Goal: Task Accomplishment & Management: Complete application form

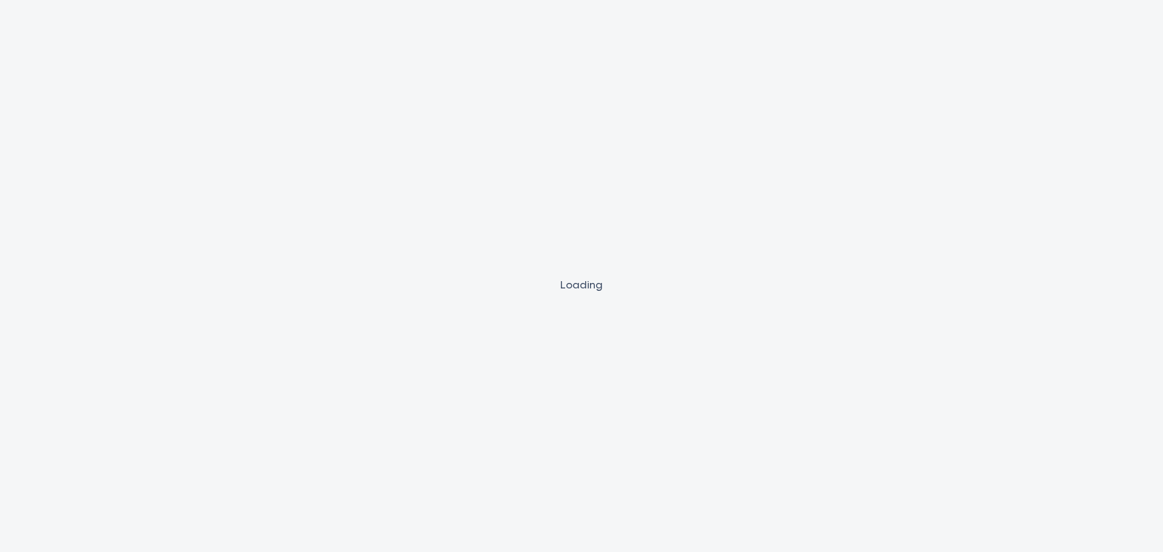
click at [584, 285] on div "Loading" at bounding box center [581, 284] width 1163 height 16
click at [620, 261] on div "Loading" at bounding box center [581, 276] width 1163 height 552
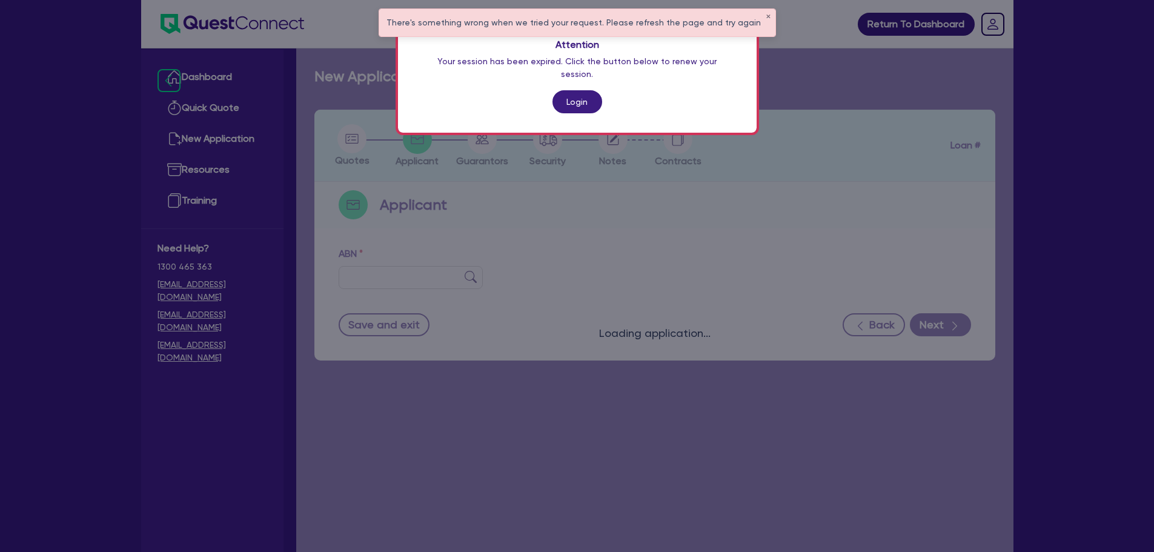
drag, startPoint x: 668, startPoint y: 187, endPoint x: 659, endPoint y: 170, distance: 19.2
click at [666, 180] on div "Attention Your session has been expired. Click the button below to renew your s…" at bounding box center [577, 276] width 1154 height 552
click at [583, 90] on link "Login" at bounding box center [577, 101] width 50 height 23
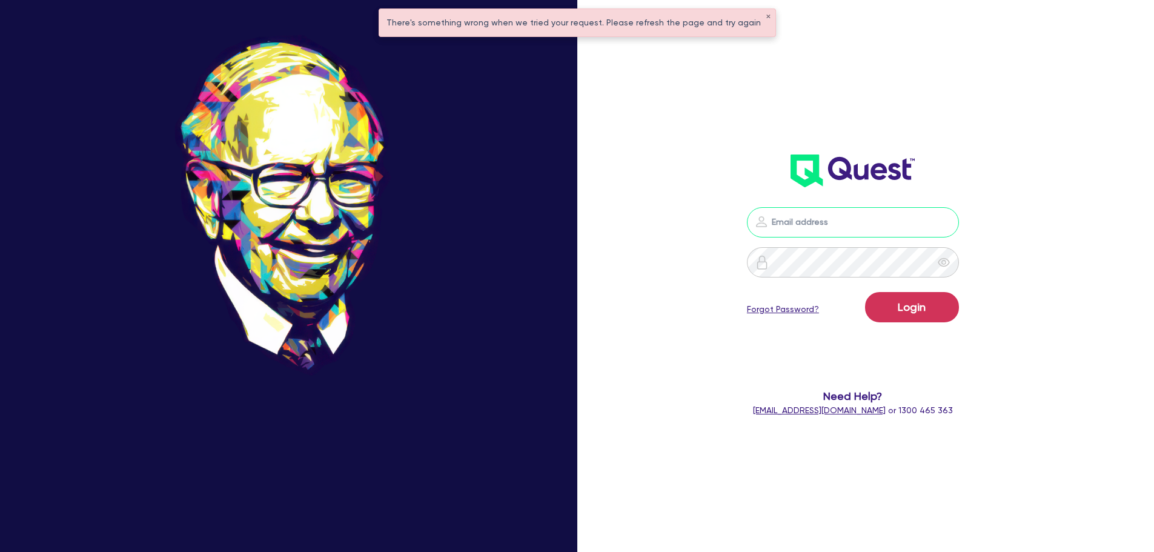
type input "[PERSON_NAME][EMAIL_ADDRESS][PERSON_NAME][DOMAIN_NAME]"
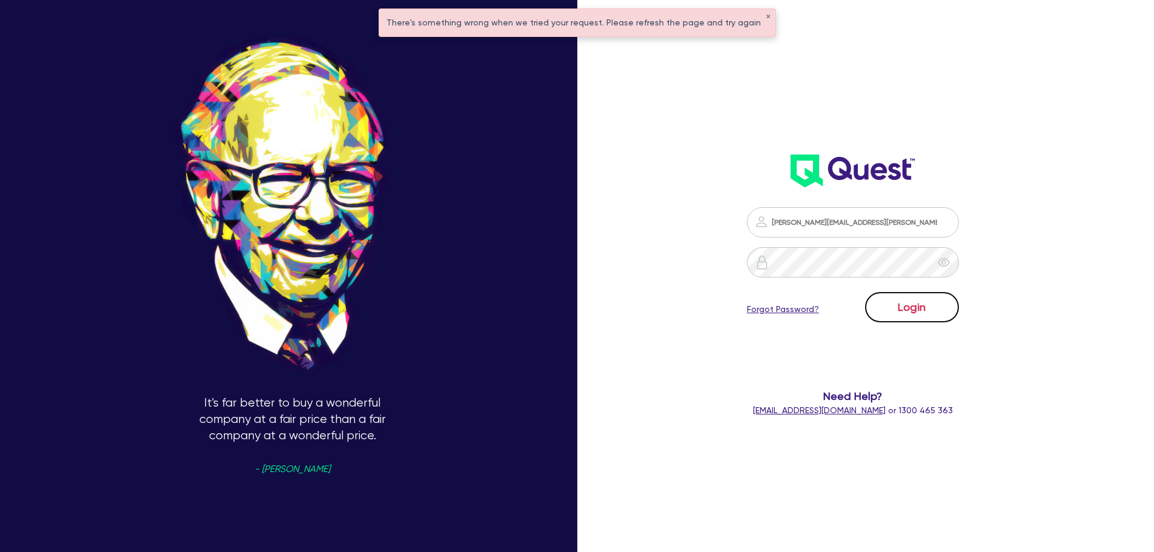
click at [916, 311] on button "Login" at bounding box center [912, 307] width 94 height 30
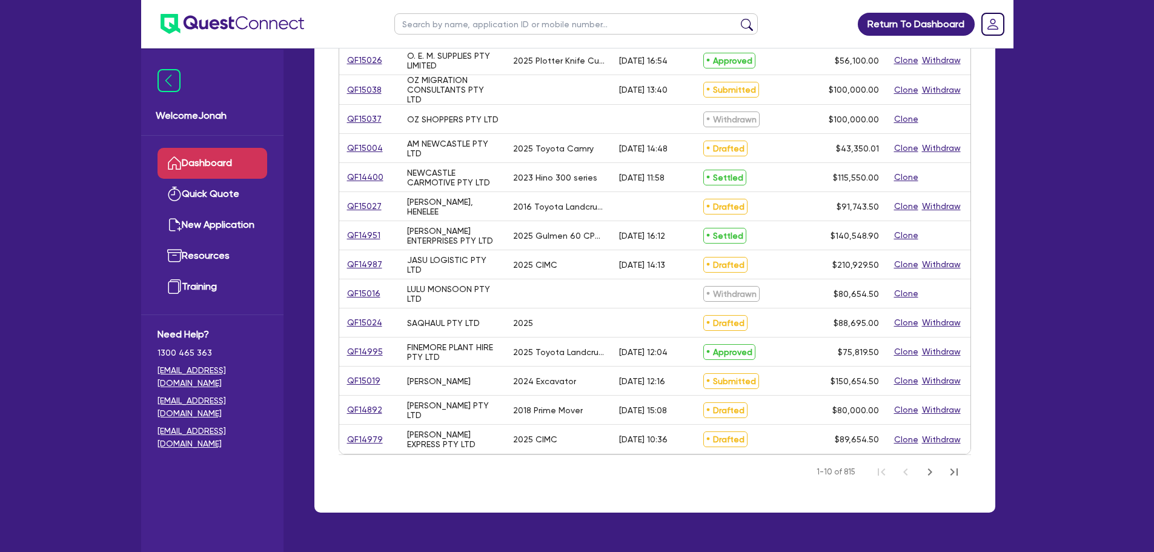
scroll to position [426, 0]
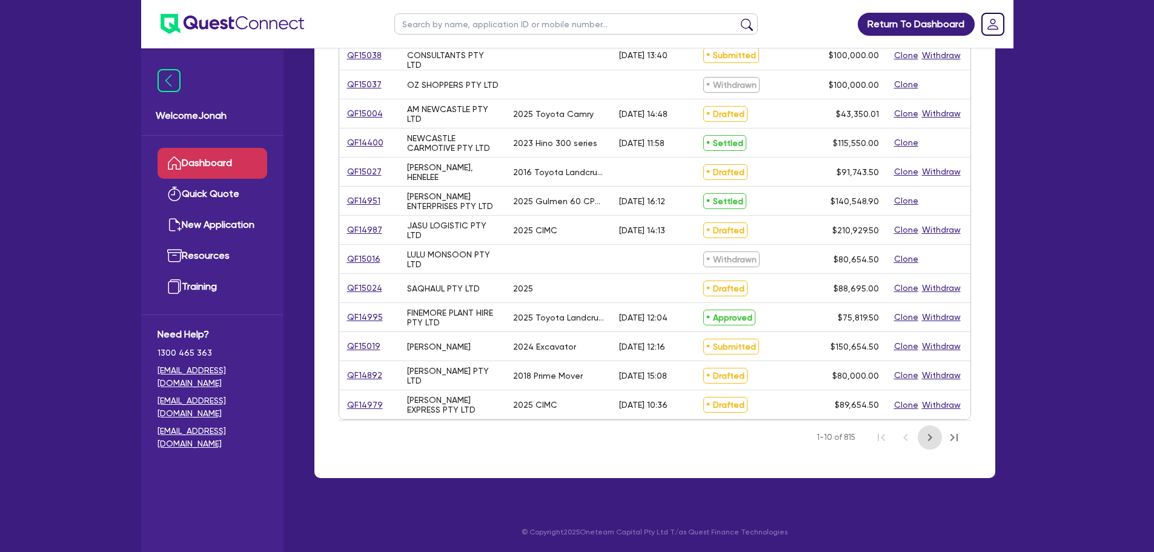
click at [932, 445] on button "Next Page" at bounding box center [930, 437] width 24 height 24
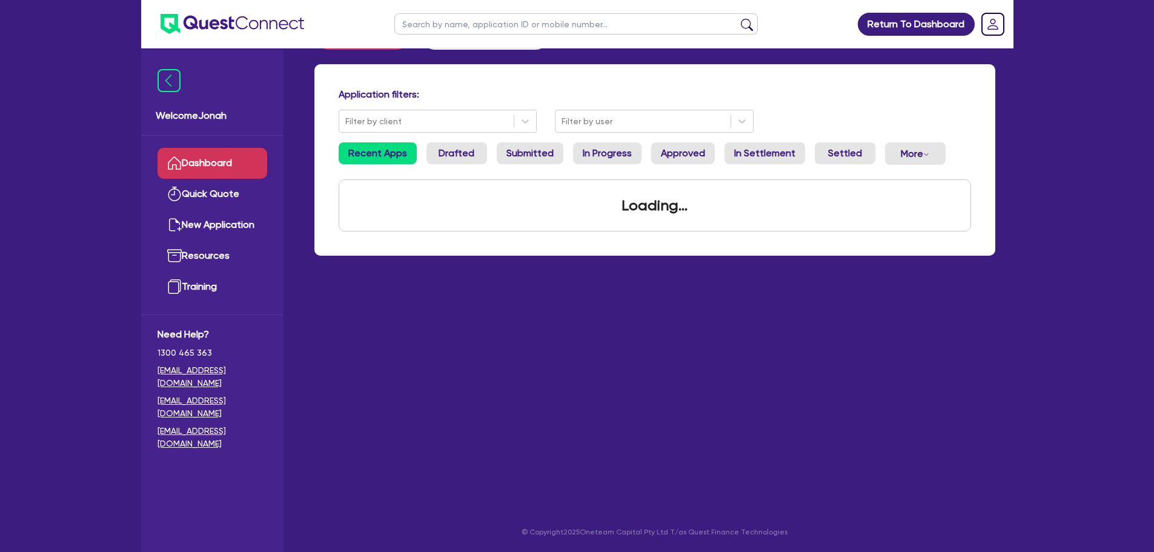
scroll to position [425, 0]
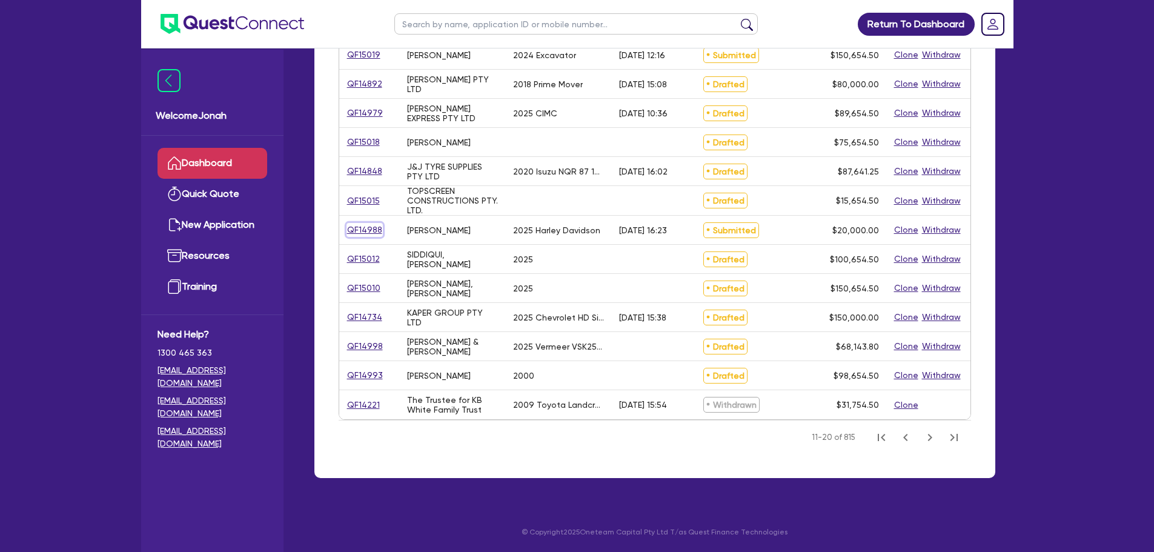
click at [361, 224] on link "QF14988" at bounding box center [364, 230] width 36 height 14
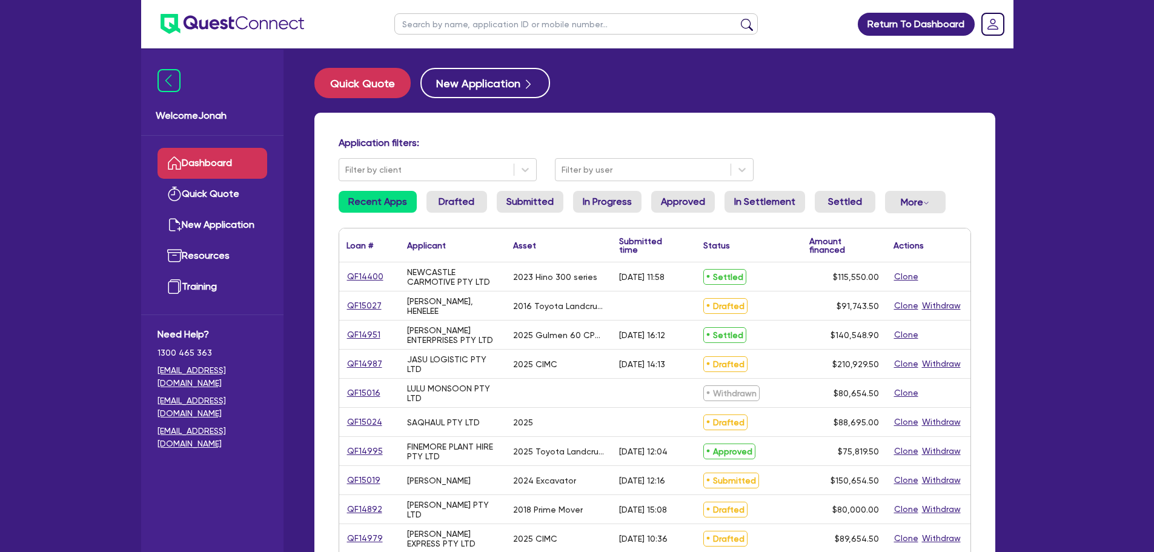
select select "CARS_AND_LIGHT_TRUCKS"
select select "PASSENGER_VEHICLES"
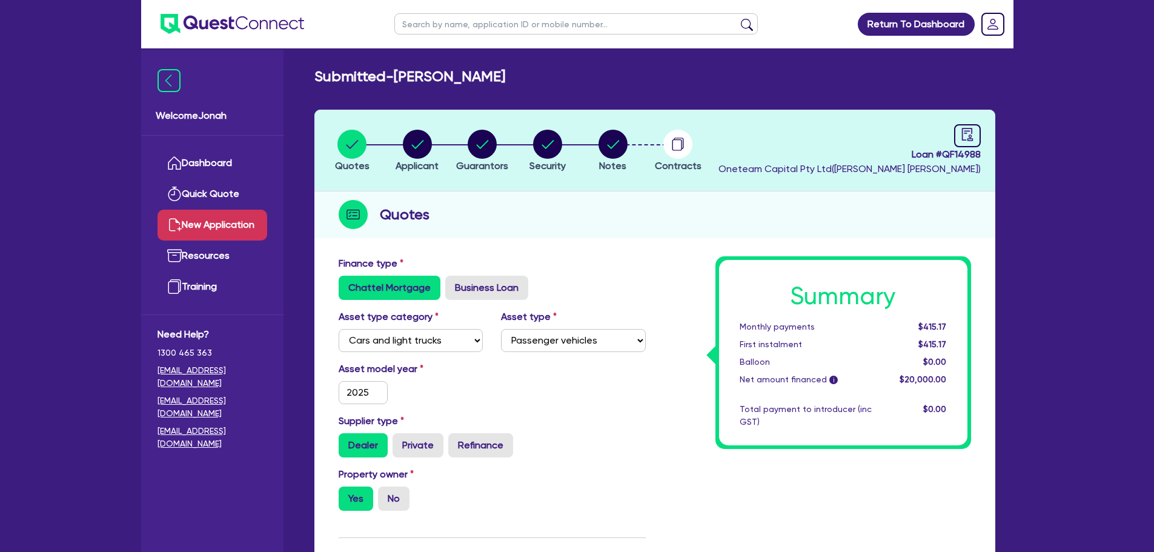
click at [200, 219] on link "New Application" at bounding box center [212, 225] width 110 height 31
select select
radio input "false"
radio input "true"
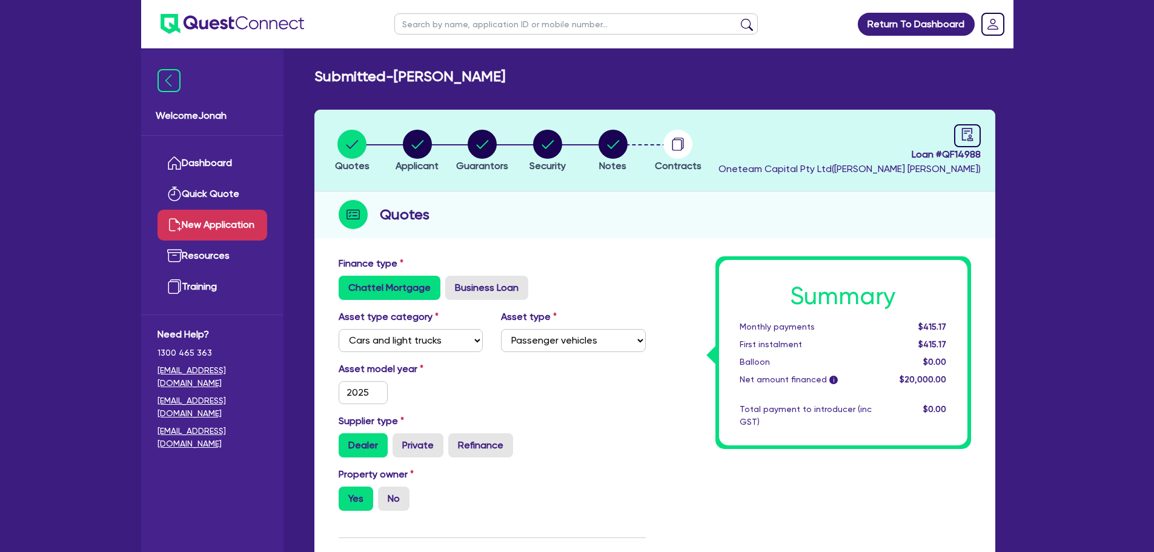
type input "595"
radio input "true"
radio input "false"
radio input "true"
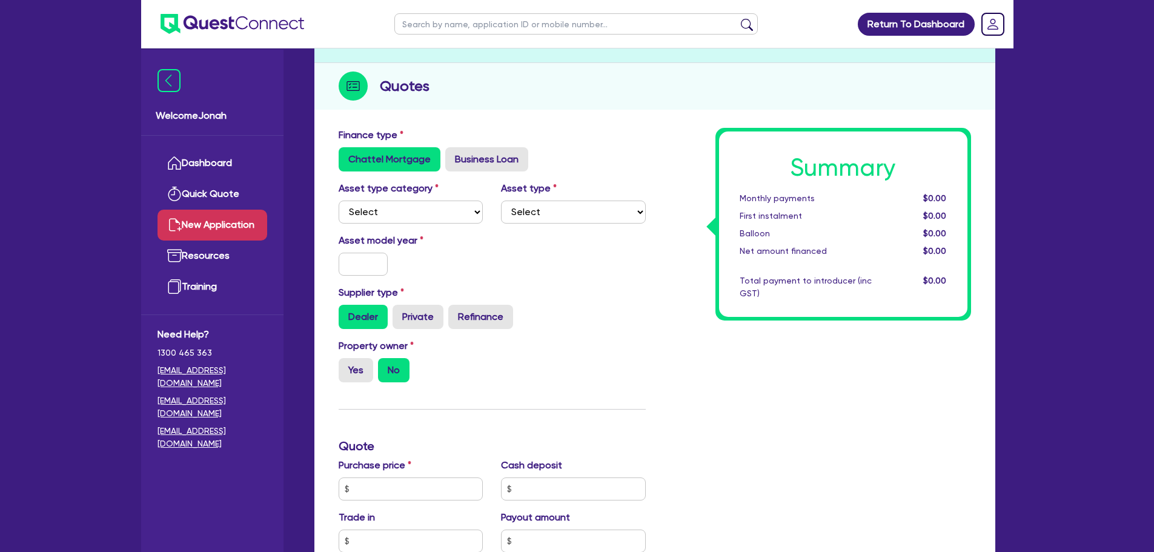
scroll to position [121, 0]
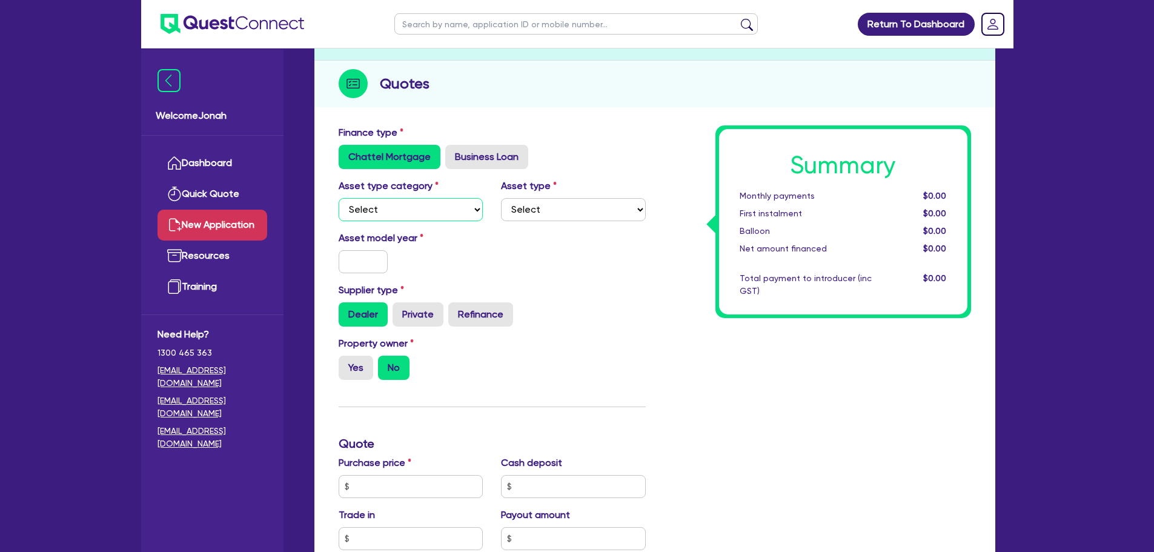
click at [425, 214] on select "Select Cars and light trucks Primary assets Secondary assets Tertiary assets" at bounding box center [411, 209] width 145 height 23
click at [426, 213] on select "Select Cars and light trucks Primary assets Secondary assets Tertiary assets" at bounding box center [411, 209] width 145 height 23
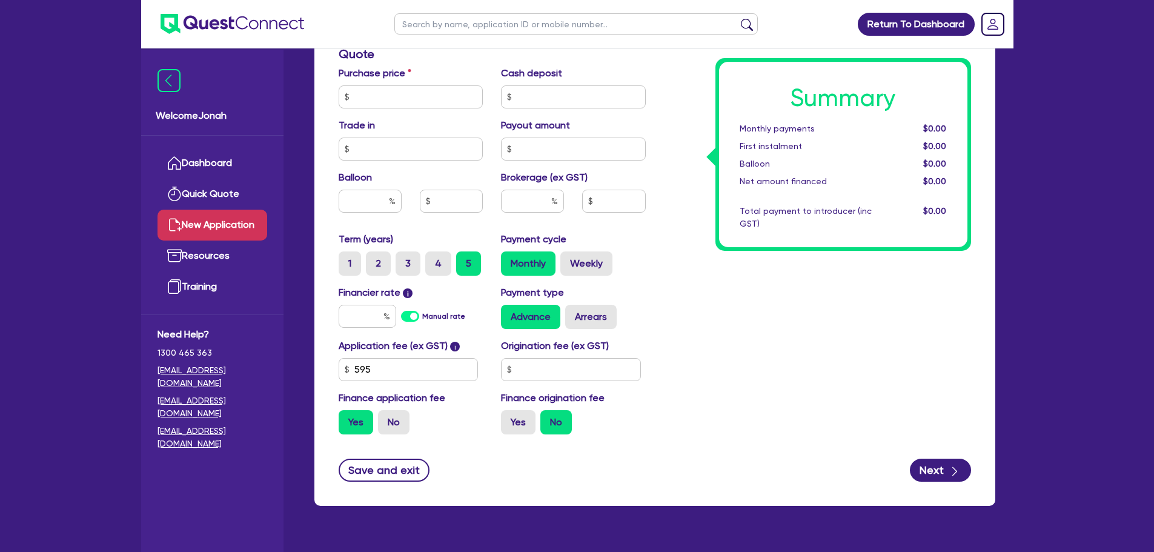
scroll to position [539, 0]
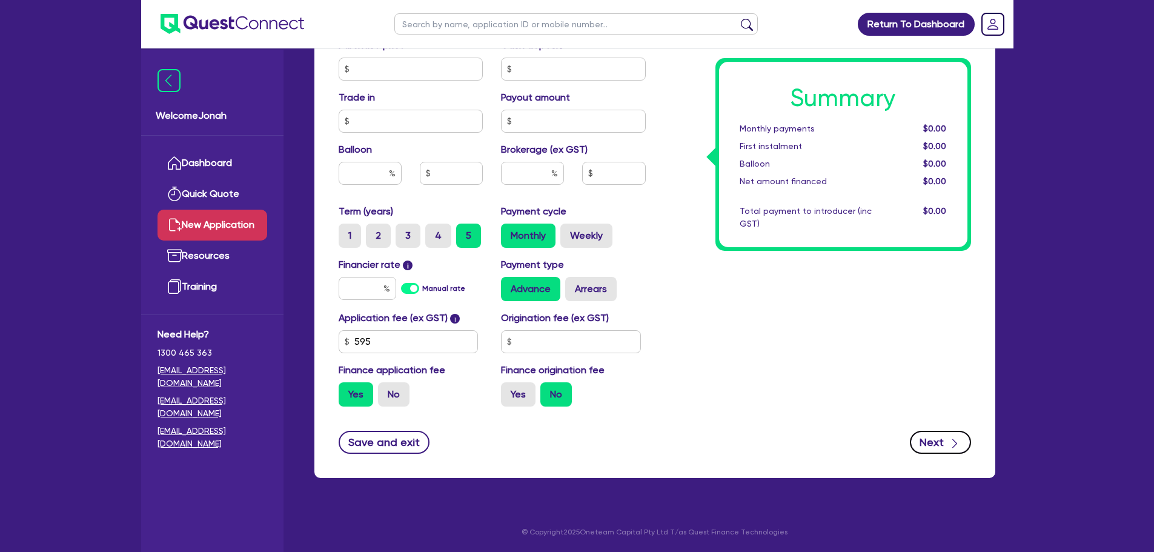
click at [924, 436] on button "Next" at bounding box center [940, 442] width 61 height 23
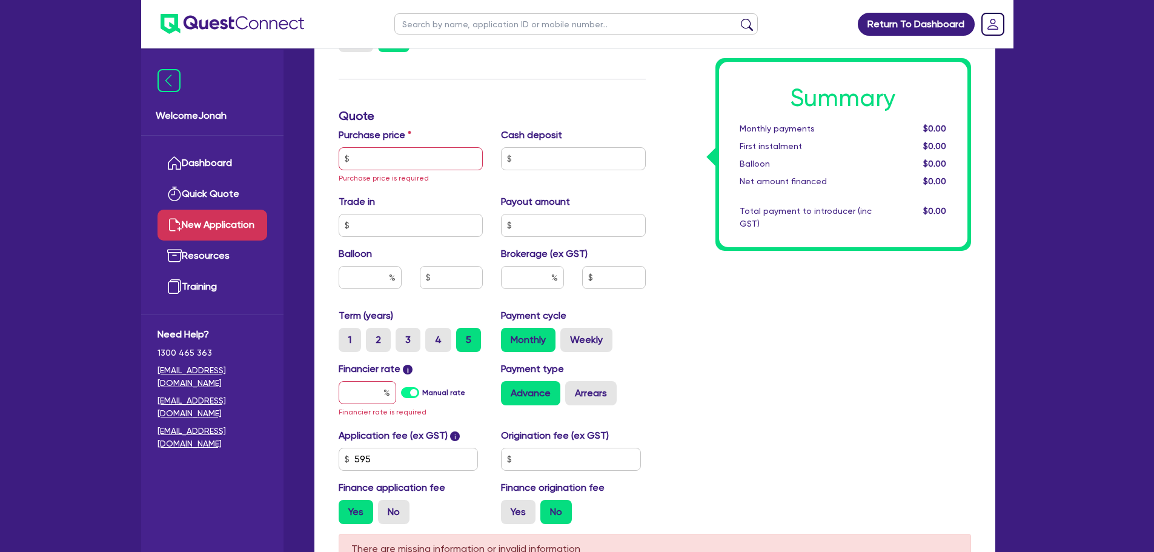
scroll to position [446, 0]
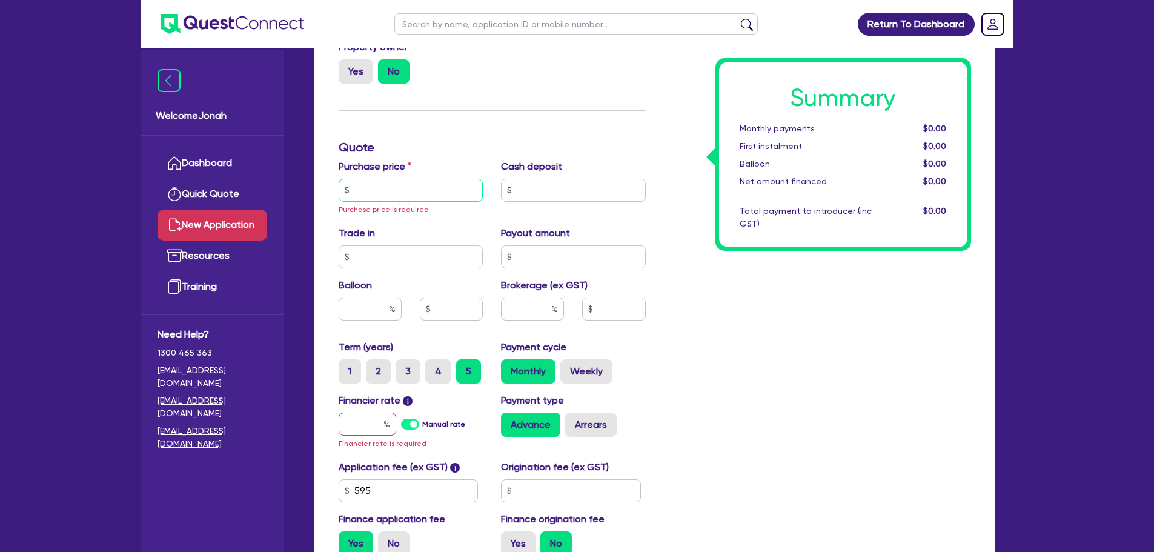
click at [402, 190] on input "text" at bounding box center [411, 190] width 145 height 23
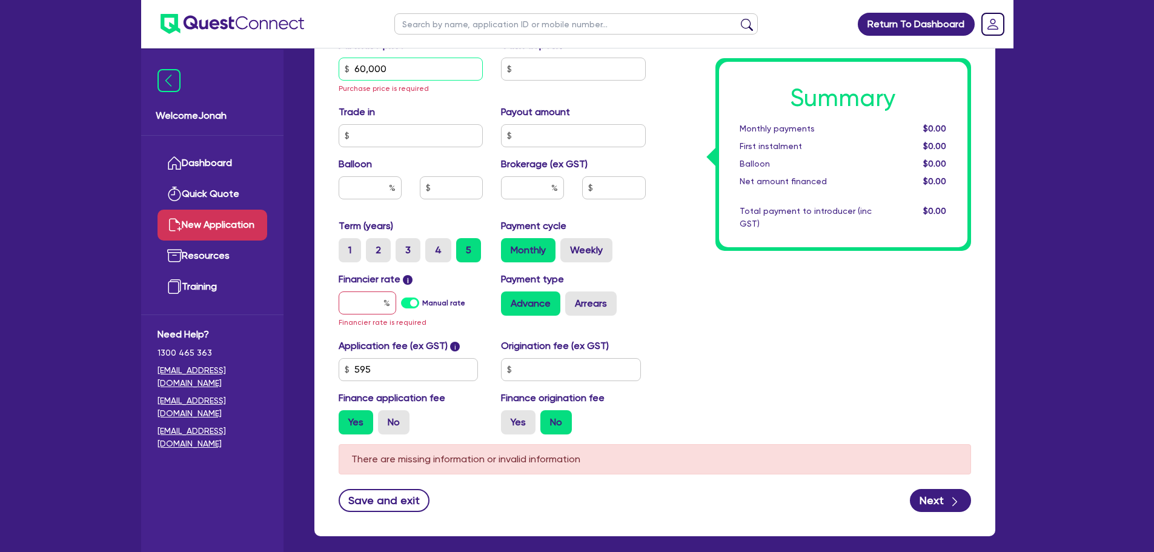
type input "60,000"
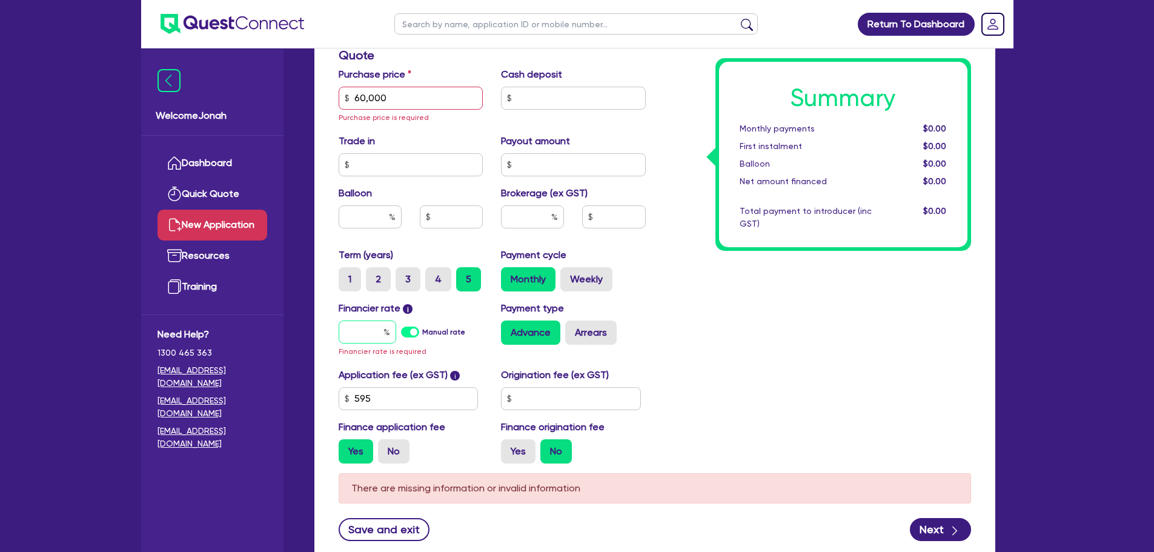
click at [358, 320] on input "text" at bounding box center [368, 331] width 58 height 23
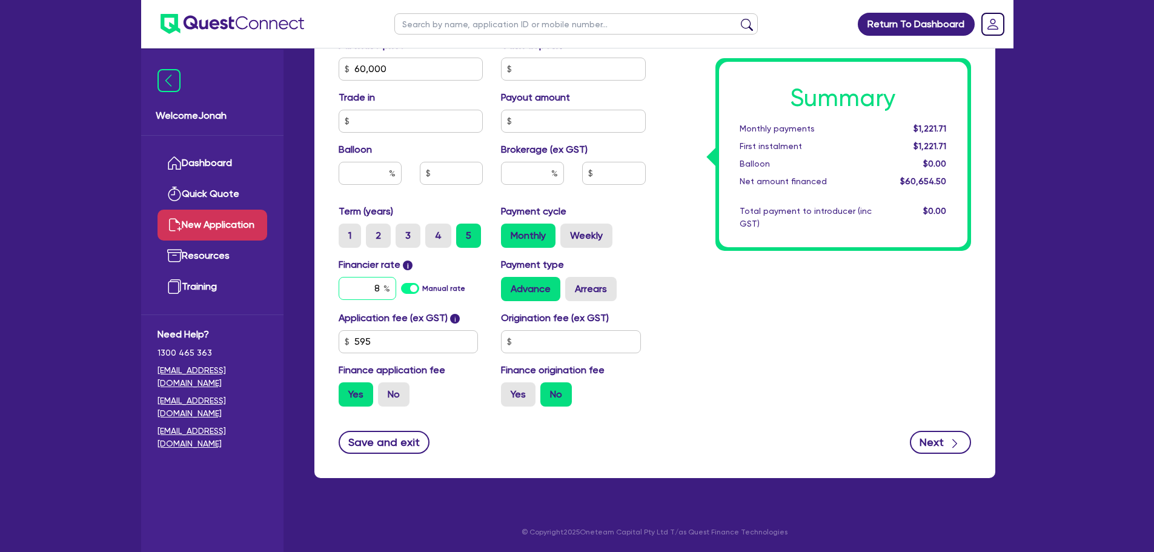
type input "8"
click at [961, 449] on div "button" at bounding box center [955, 441] width 12 height 15
click at [934, 441] on button "Next" at bounding box center [940, 442] width 61 height 23
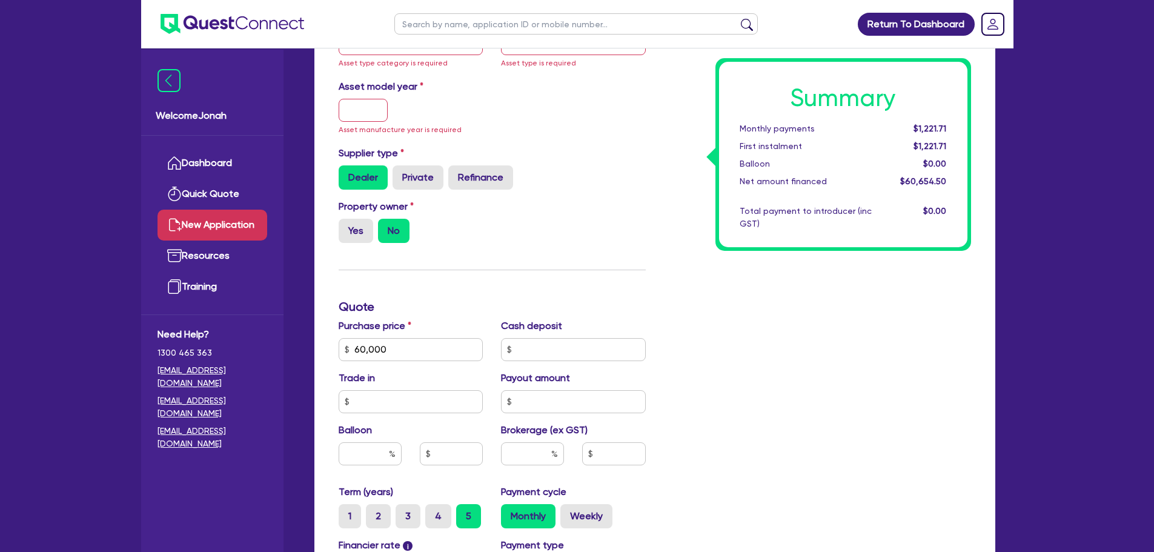
scroll to position [204, 0]
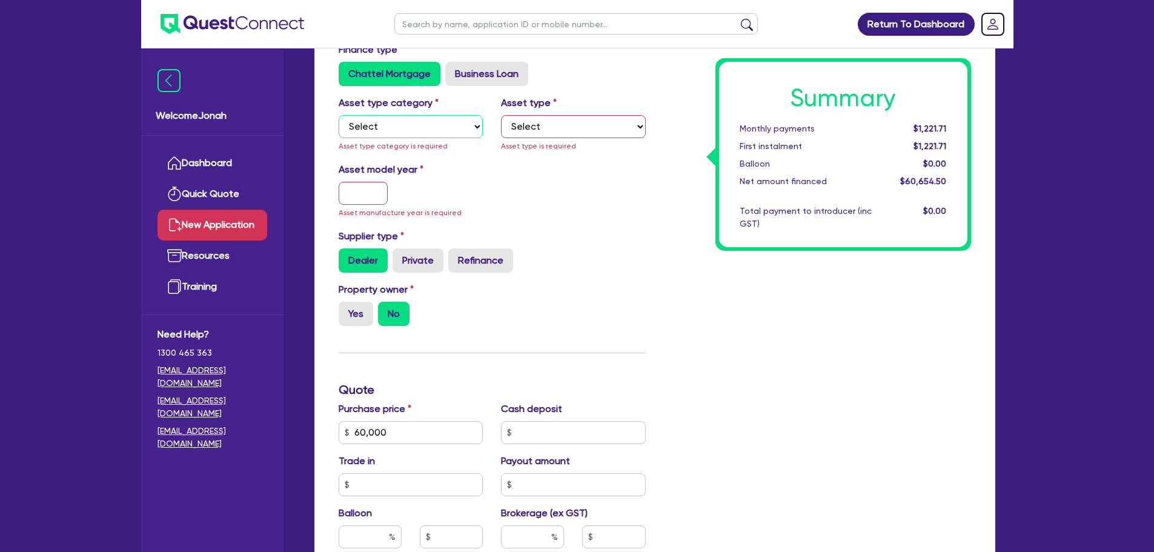
click at [360, 129] on select "Select Cars and light trucks Primary assets Secondary assets Tertiary assets" at bounding box center [411, 126] width 145 height 23
select select "CARS_AND_LIGHT_TRUCKS"
click at [339, 115] on select "Select Cars and light trucks Primary assets Secondary assets Tertiary assets" at bounding box center [411, 126] width 145 height 23
click at [534, 128] on select "Select Passenger vehicles Vans and utes Light trucks up to 4.5 tonne" at bounding box center [573, 126] width 145 height 23
select select "PASSENGER_VEHICLES"
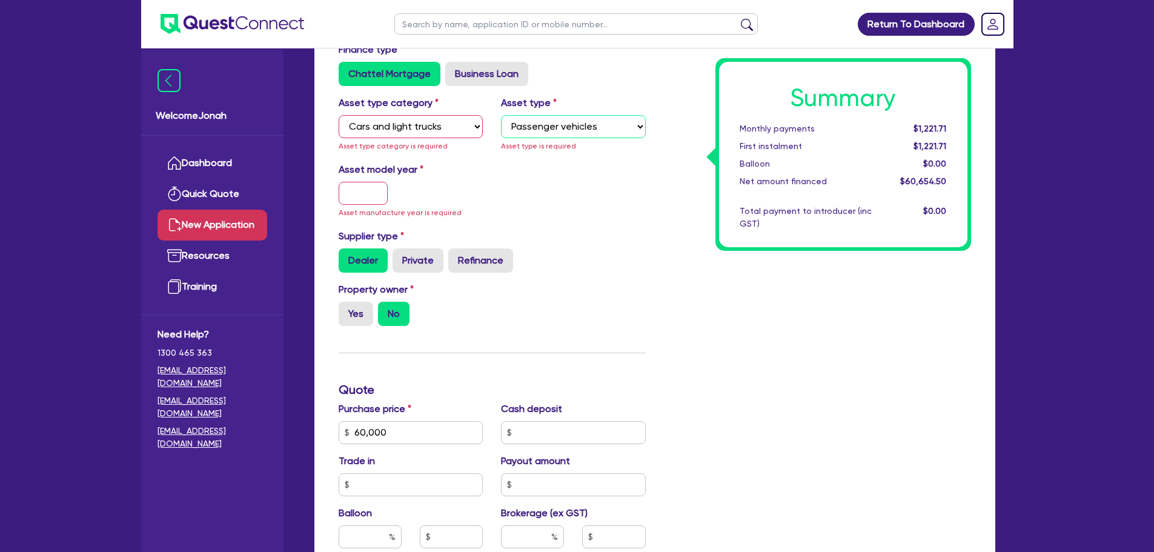
click at [501, 115] on select "Select Passenger vehicles Vans and utes Light trucks up to 4.5 tonne" at bounding box center [573, 126] width 145 height 23
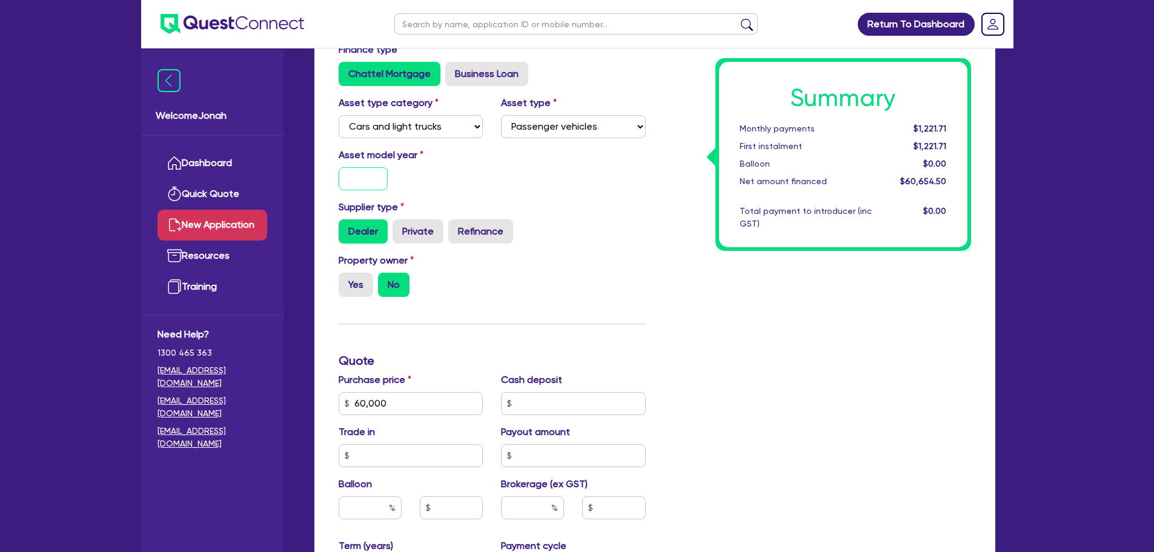
click at [363, 180] on input "text" at bounding box center [364, 178] width 50 height 23
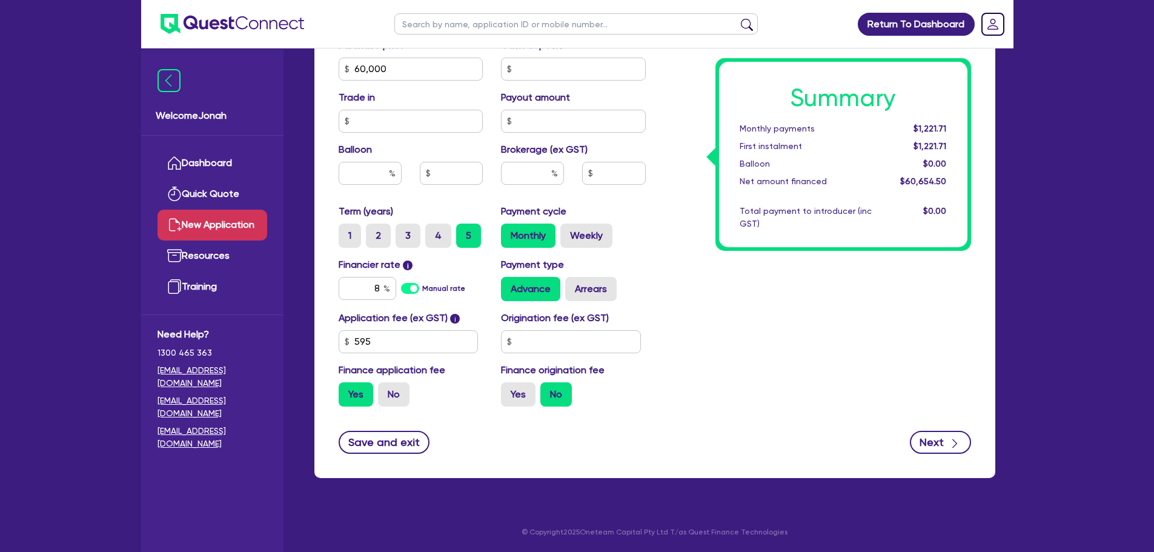
type input "2025"
click at [925, 435] on button "Next" at bounding box center [940, 442] width 61 height 23
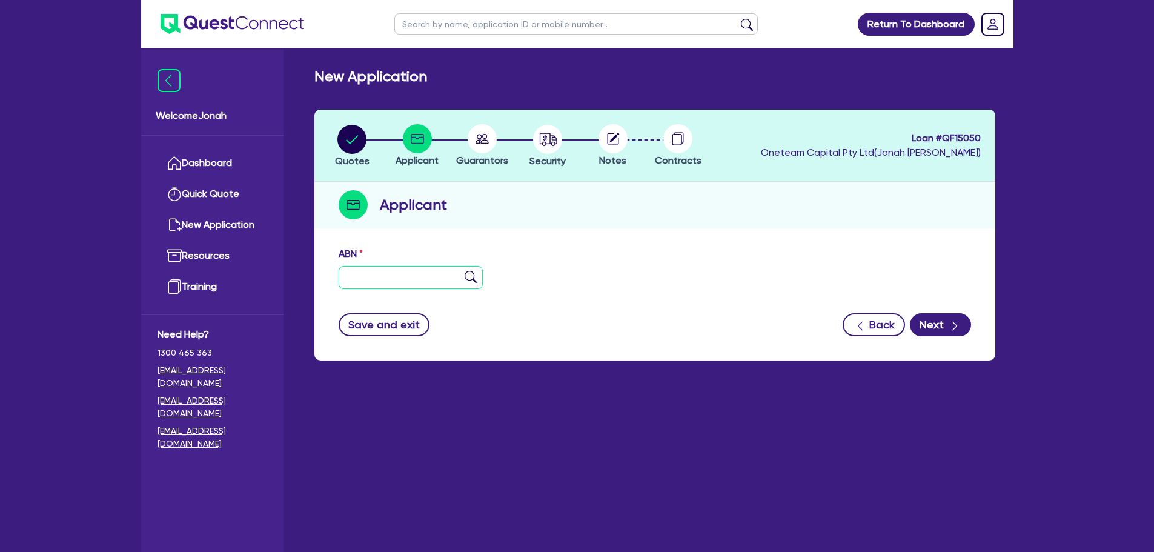
click at [462, 273] on input "text" at bounding box center [411, 277] width 145 height 23
type input "11 111 111 111"
click at [934, 320] on button "Next" at bounding box center [940, 324] width 61 height 23
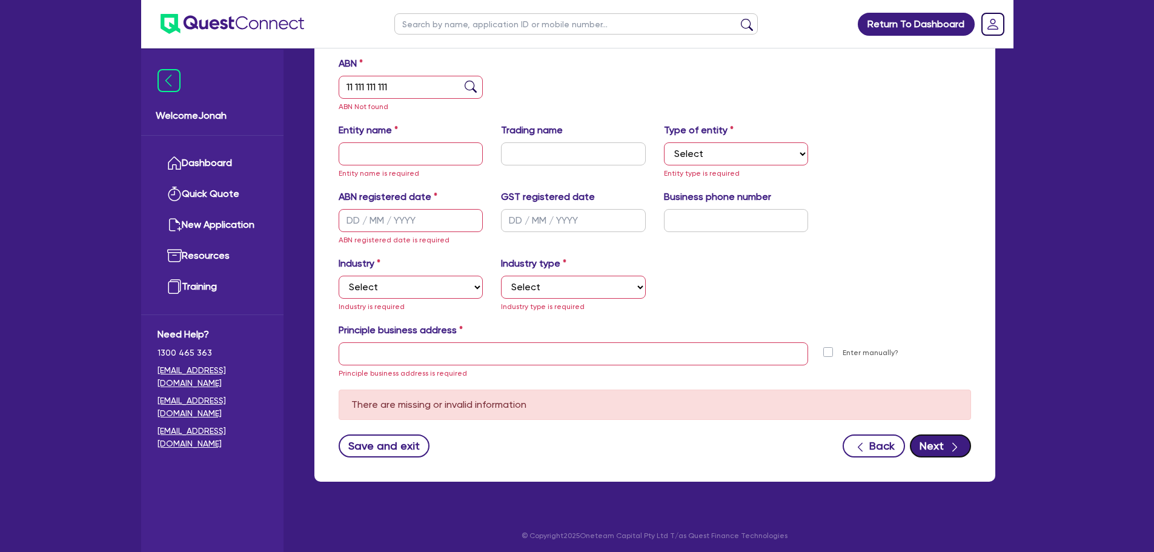
scroll to position [194, 0]
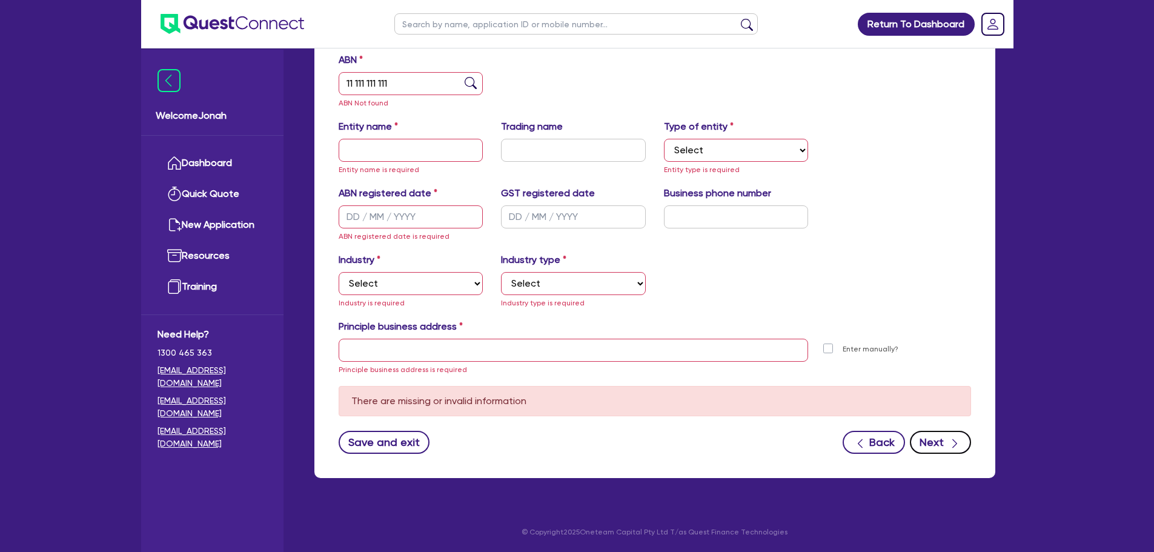
click at [945, 441] on button "Next" at bounding box center [940, 442] width 61 height 23
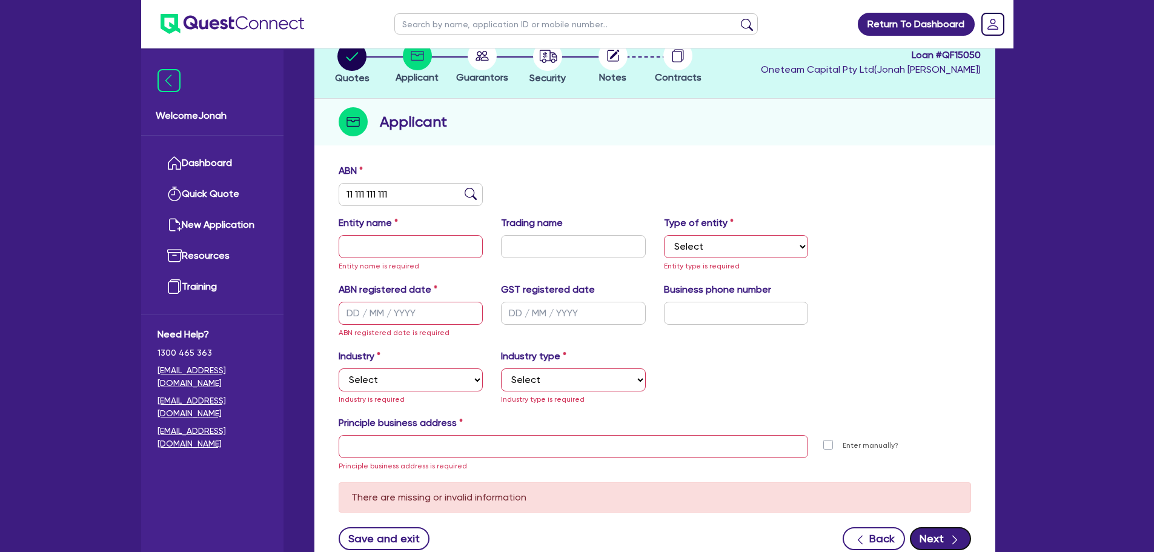
scroll to position [0, 0]
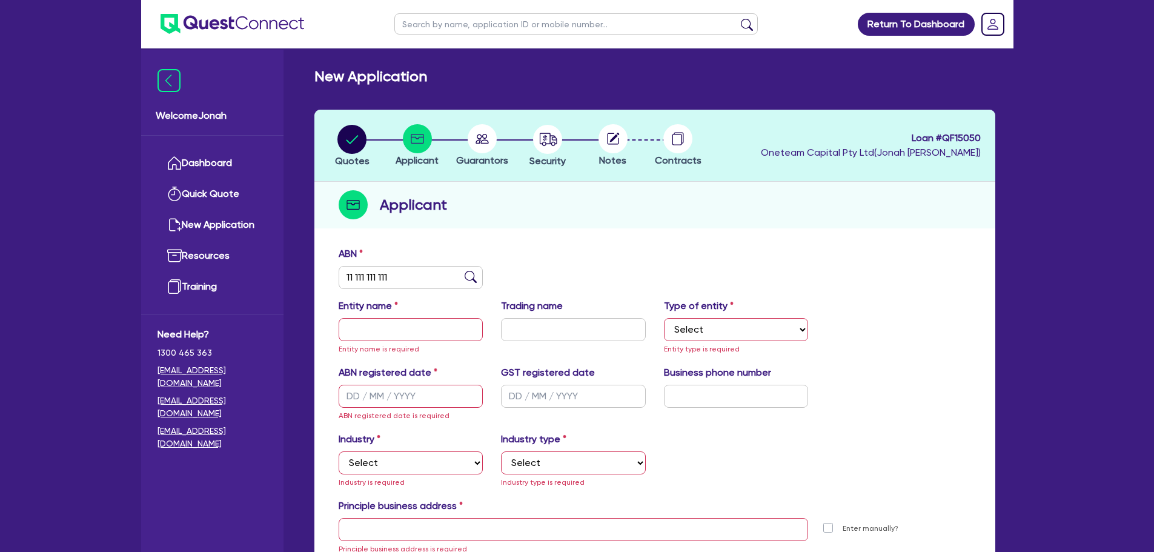
click at [479, 130] on circle at bounding box center [482, 138] width 29 height 29
click at [479, 138] on circle at bounding box center [482, 138] width 29 height 29
click at [478, 144] on circle at bounding box center [482, 138] width 29 height 29
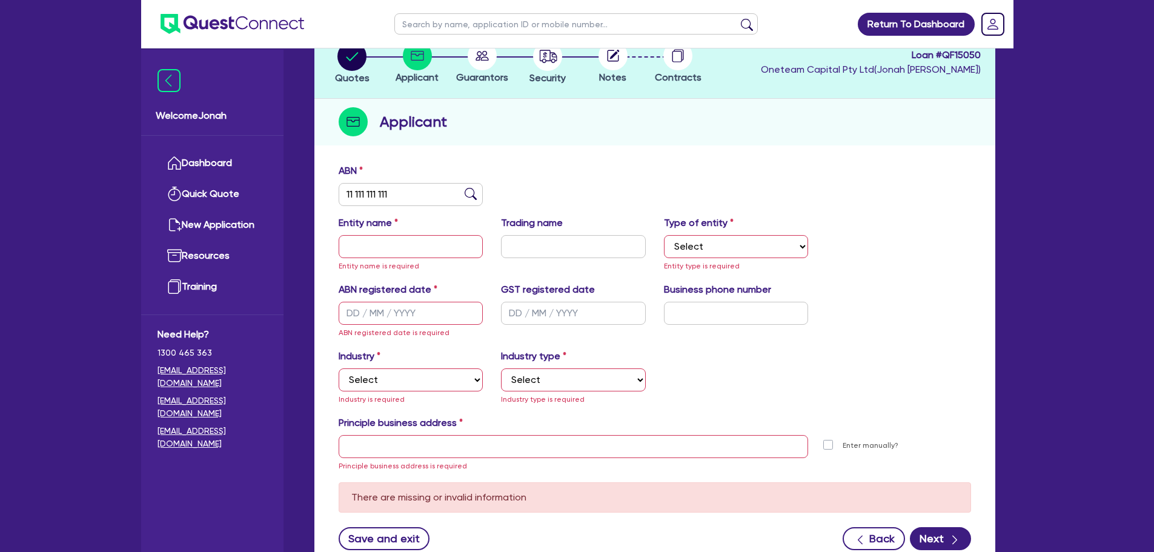
scroll to position [179, 0]
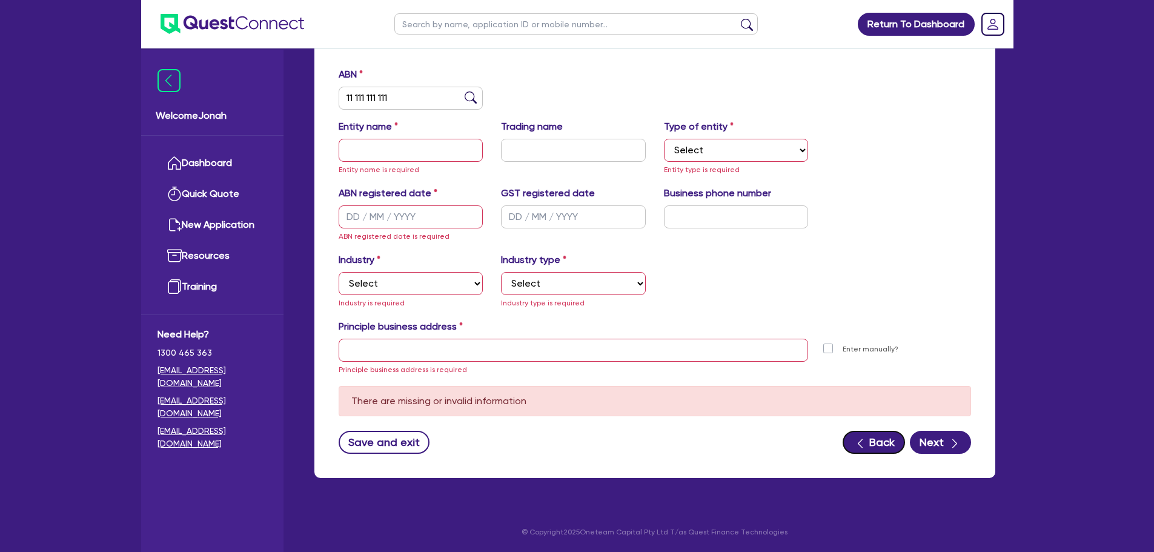
click at [883, 440] on button "Back" at bounding box center [874, 442] width 62 height 23
select select "CARS_AND_LIGHT_TRUCKS"
select select "PASSENGER_VEHICLES"
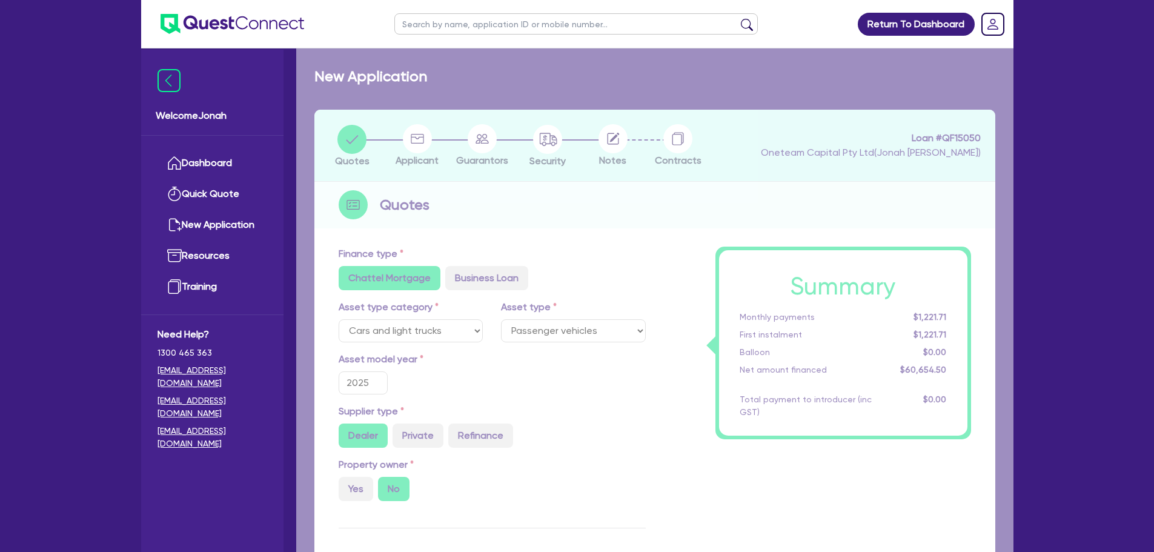
type input "60,000"
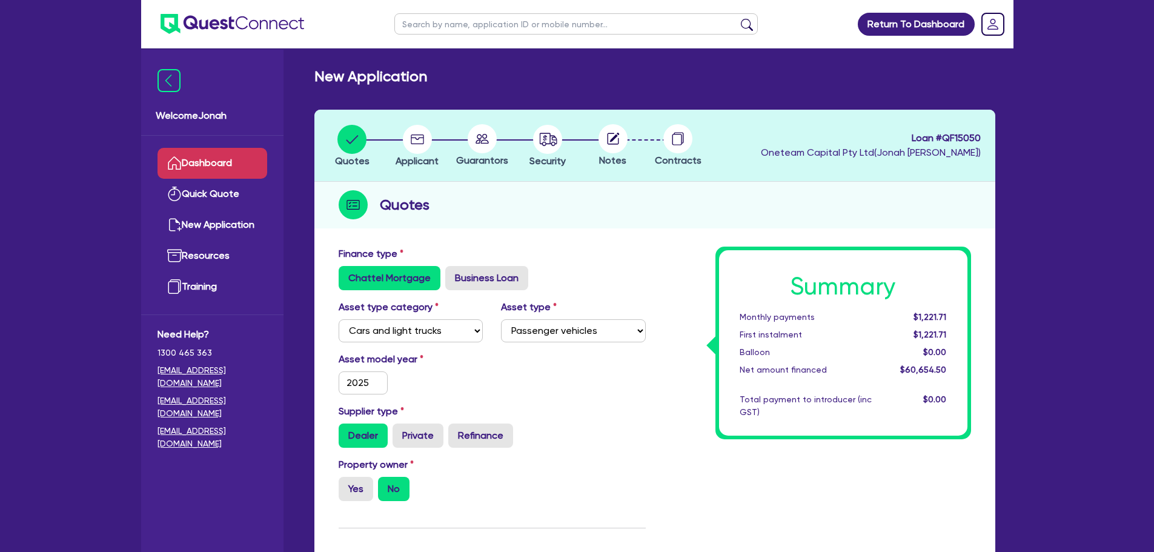
click at [208, 157] on link "Dashboard" at bounding box center [212, 163] width 110 height 31
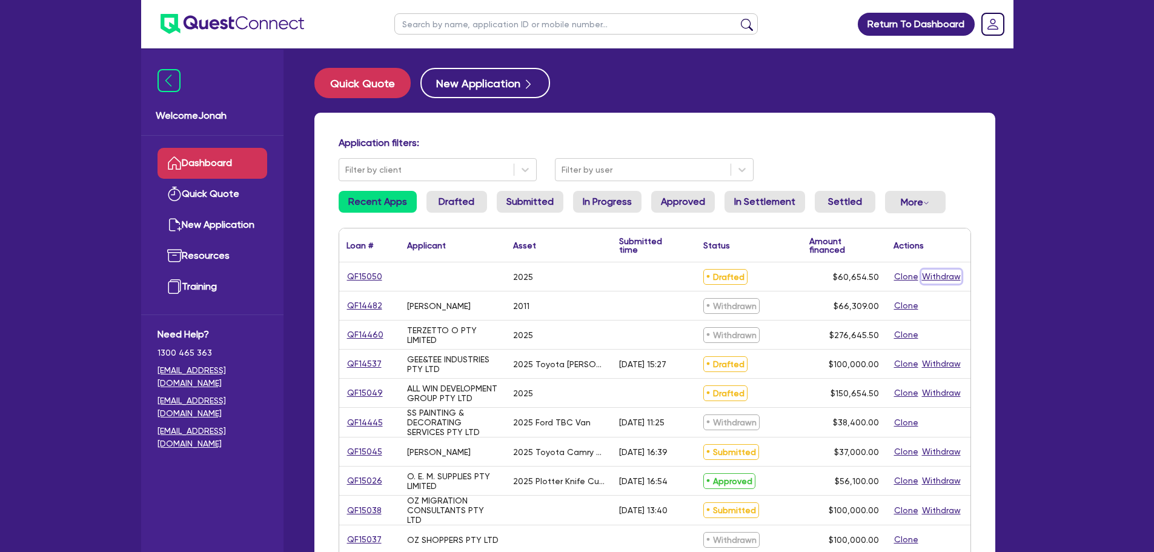
click at [938, 275] on button "Withdraw" at bounding box center [941, 277] width 40 height 14
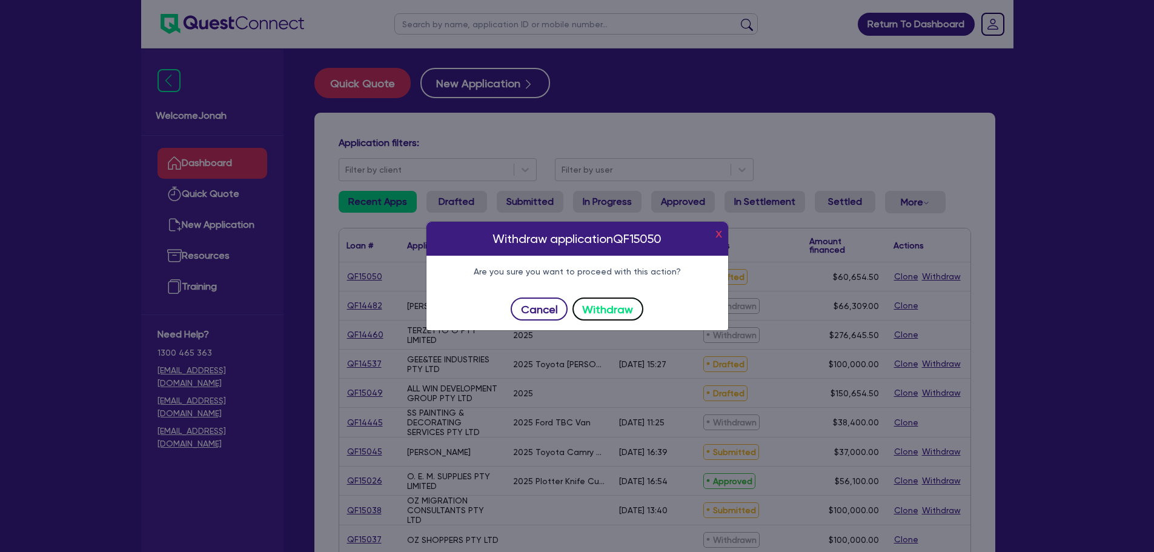
click at [606, 305] on button "Withdraw" at bounding box center [607, 308] width 71 height 23
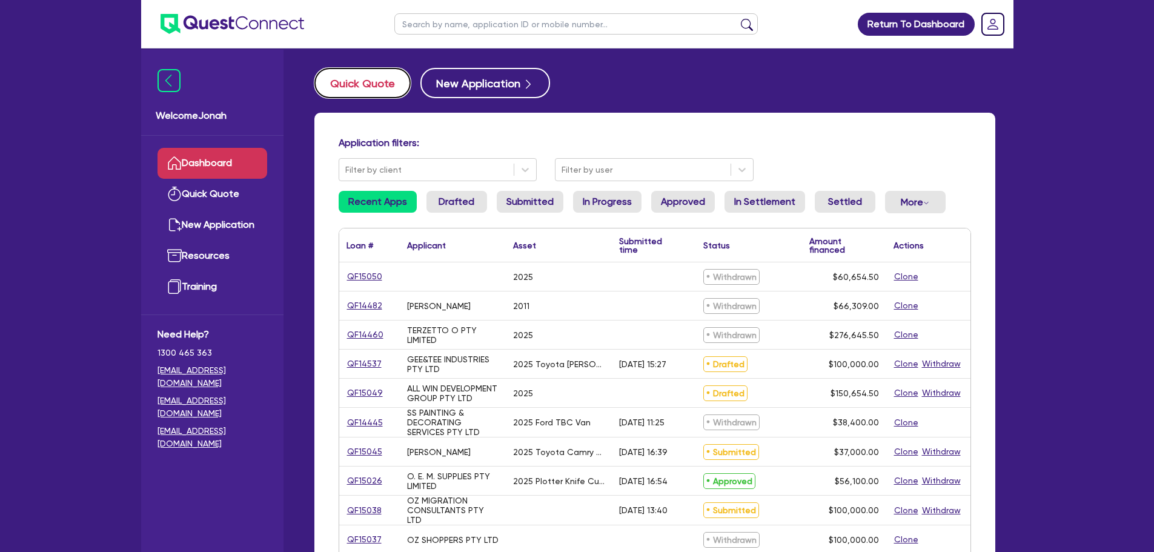
click at [380, 84] on button "Quick Quote" at bounding box center [362, 83] width 96 height 30
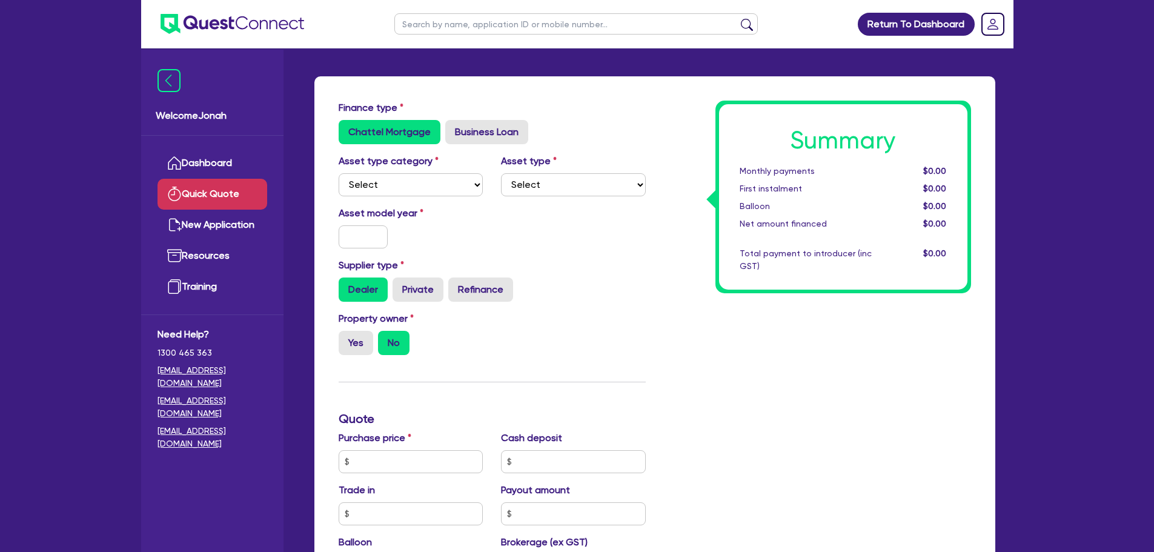
scroll to position [2, 0]
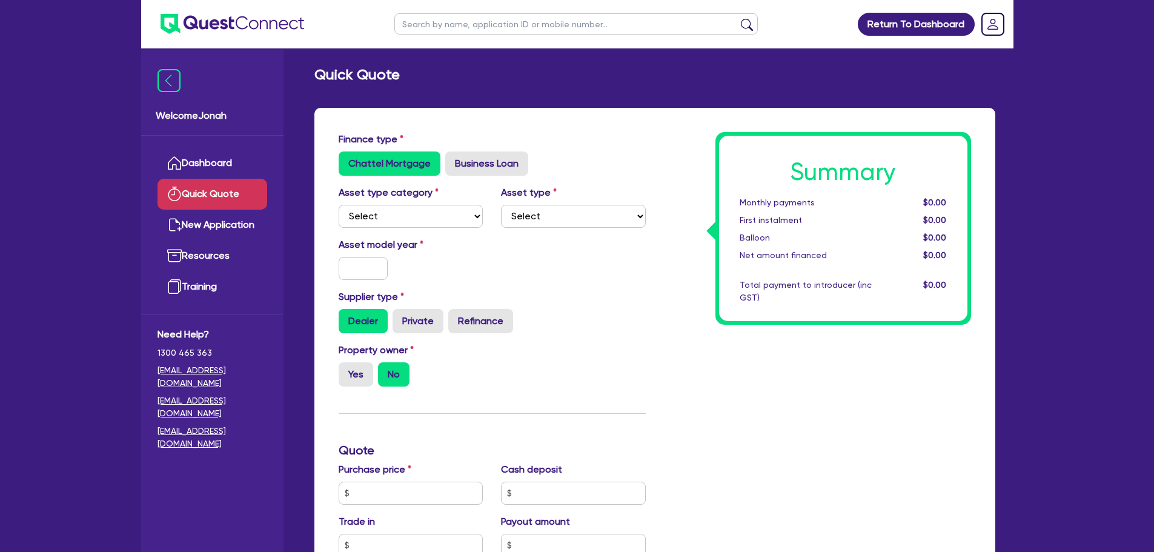
click at [466, 21] on input "text" at bounding box center [575, 23] width 363 height 21
type input "[PERSON_NAME]"
click button "submit" at bounding box center [746, 26] width 19 height 17
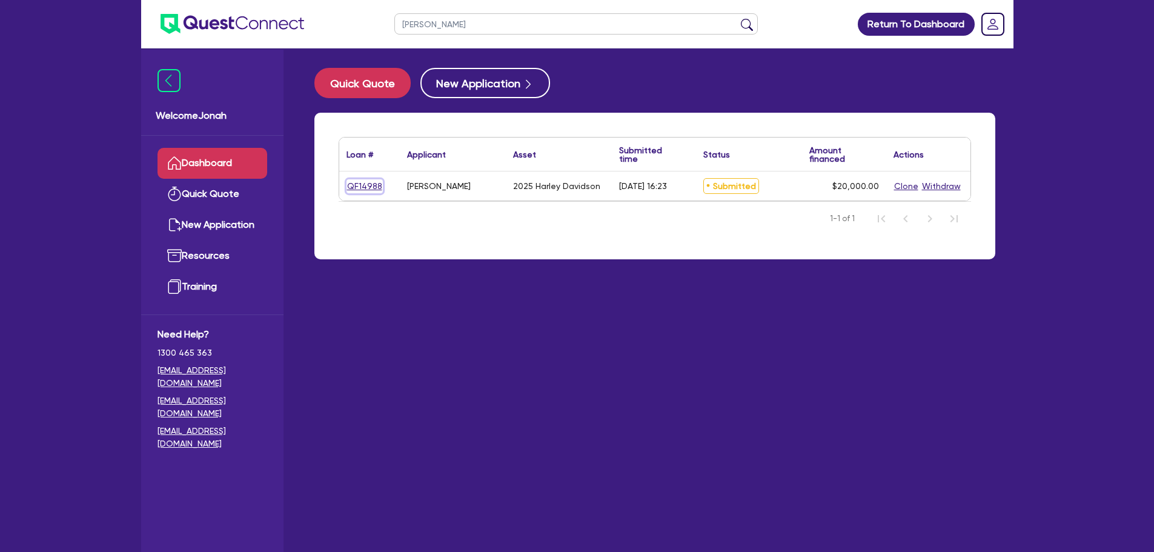
click at [366, 182] on link "QF14988" at bounding box center [364, 186] width 36 height 14
select select "CARS_AND_LIGHT_TRUCKS"
select select "PASSENGER_VEHICLES"
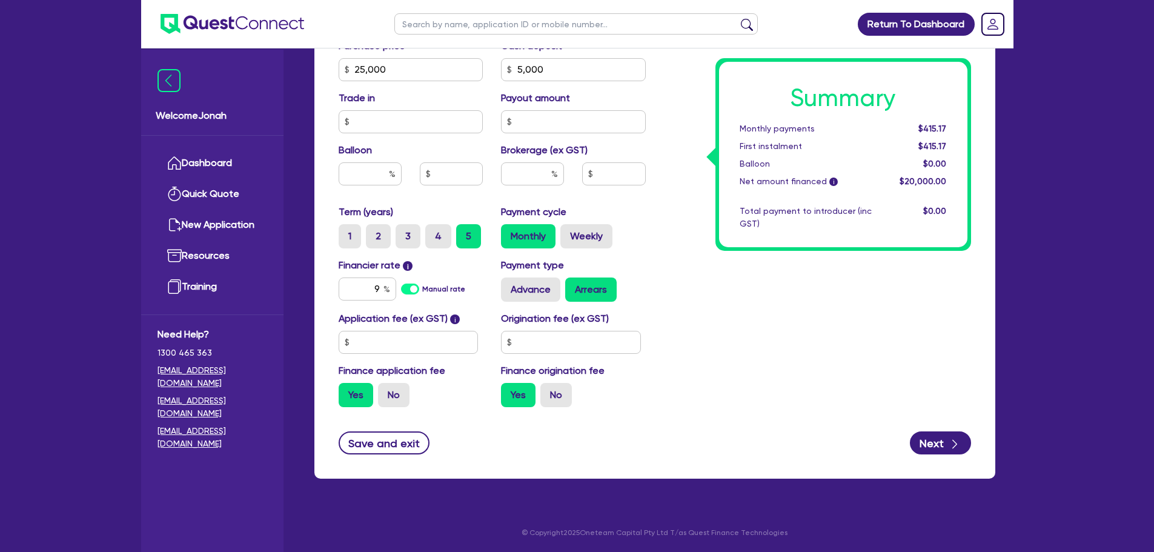
scroll to position [548, 0]
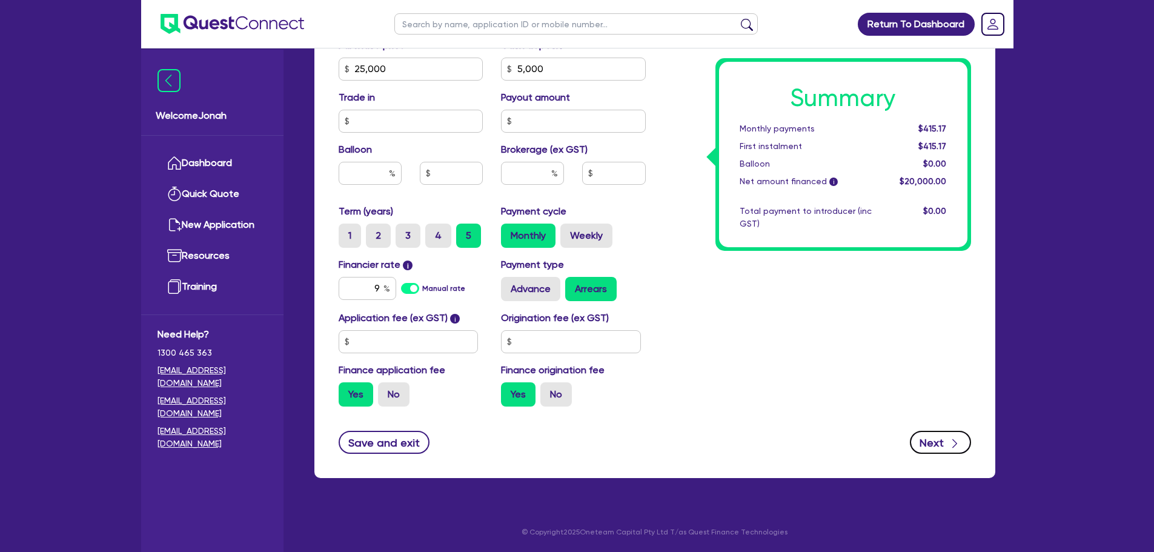
click at [931, 436] on button "Next" at bounding box center [940, 442] width 61 height 23
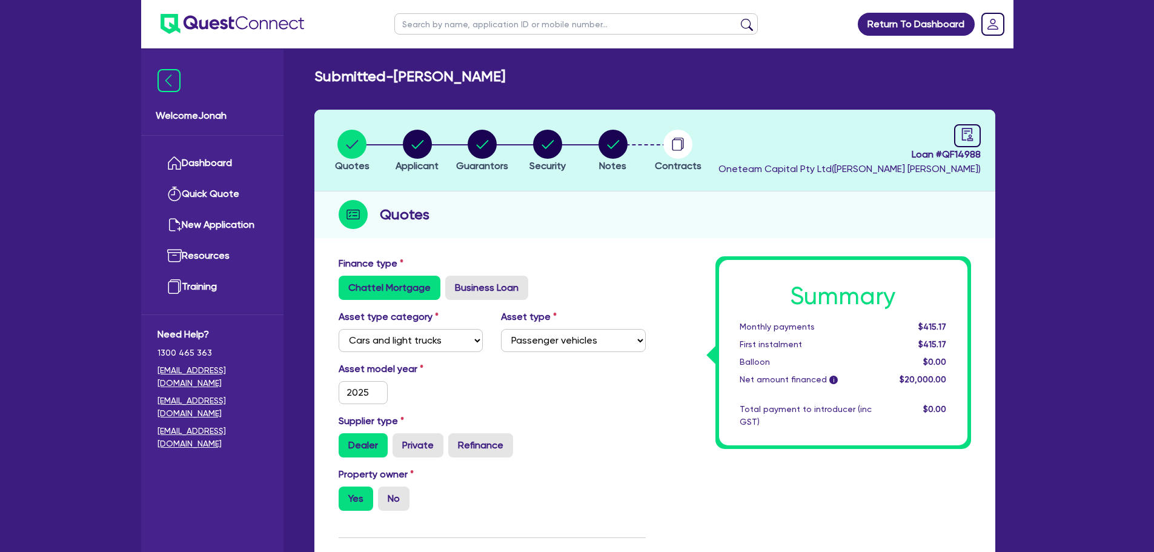
select select "SOLE_TRADER"
select select "HEALTH_BEAUTY"
select select "HAIR_BEAUTY_SALONS"
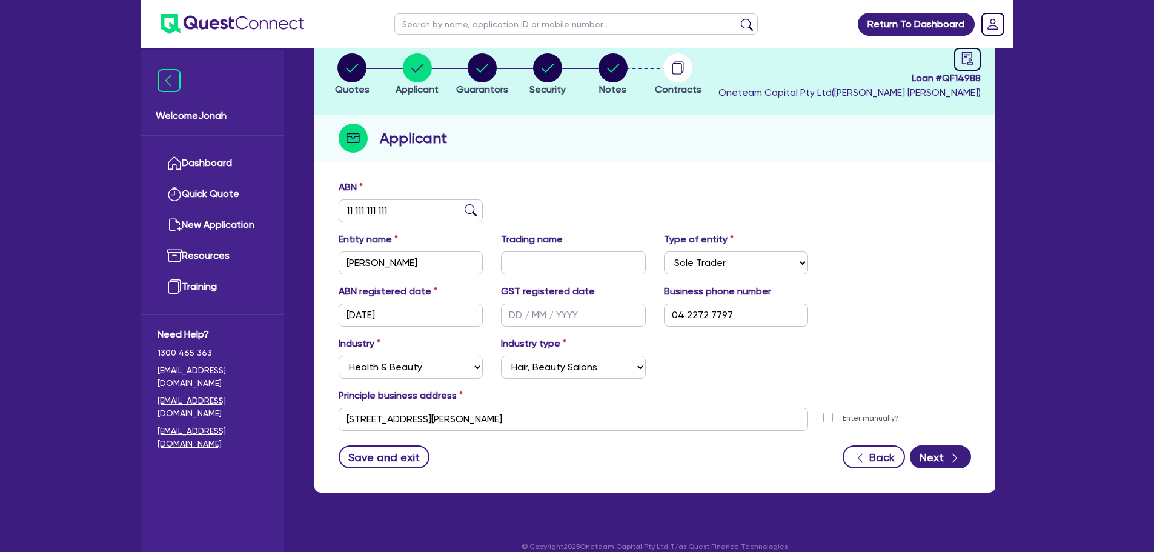
scroll to position [91, 0]
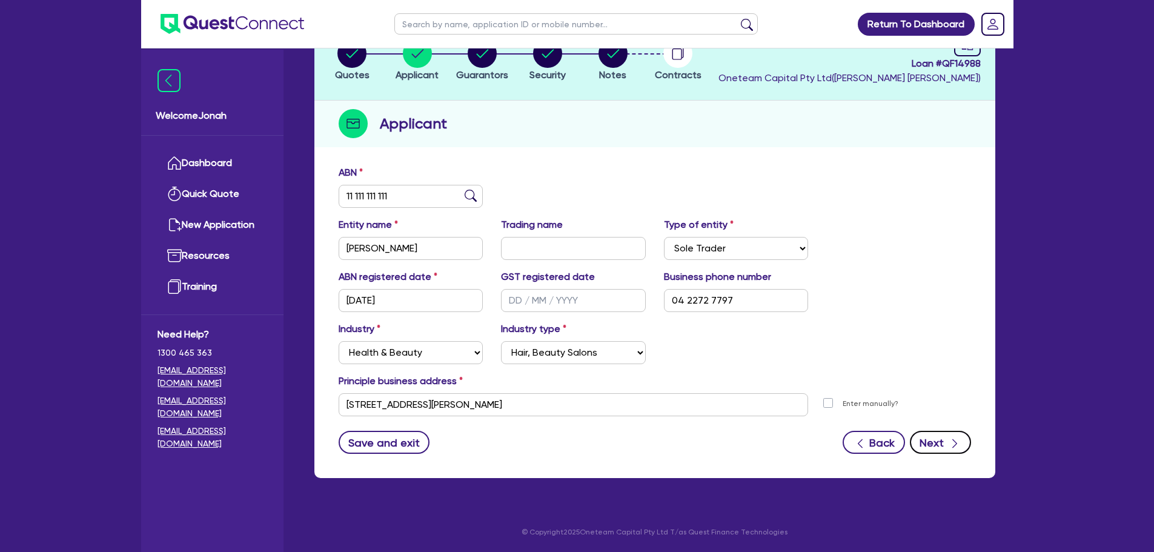
click at [938, 443] on button "Next" at bounding box center [940, 442] width 61 height 23
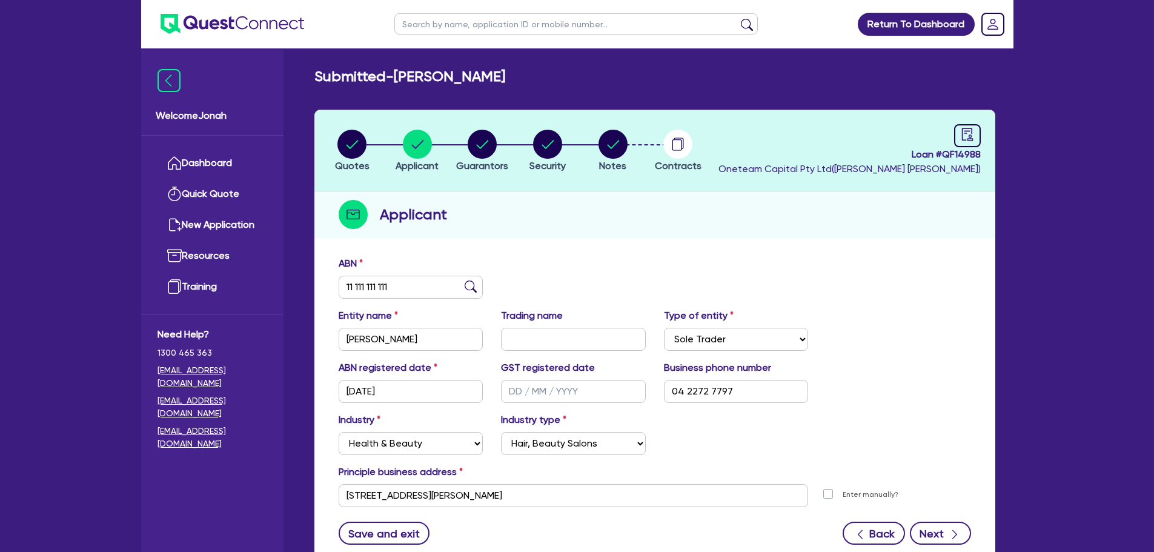
select select "MR"
select select "SA"
select select "SINGLE"
select select "PROPERTY"
select select "HOUSEHOLD_PERSONAL"
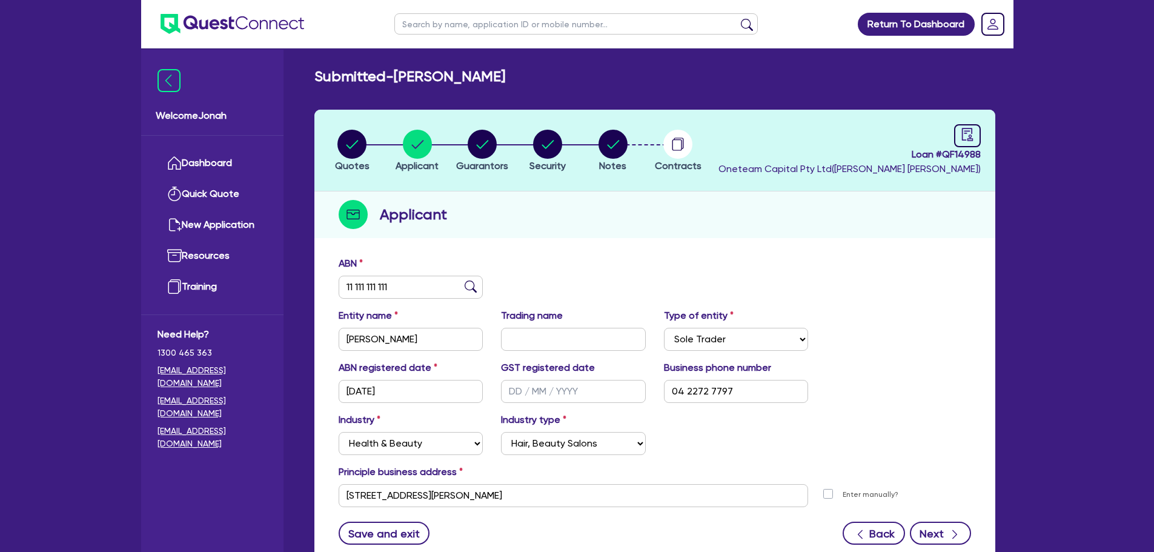
select select "VEHICLE"
select select "CASH"
select select "MORTGAGE"
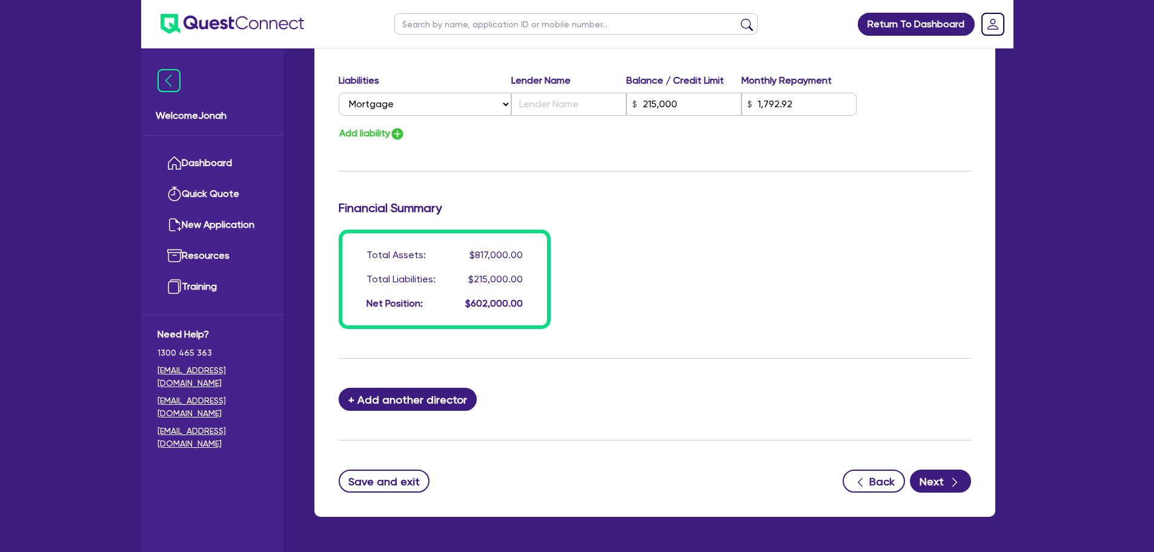
scroll to position [909, 0]
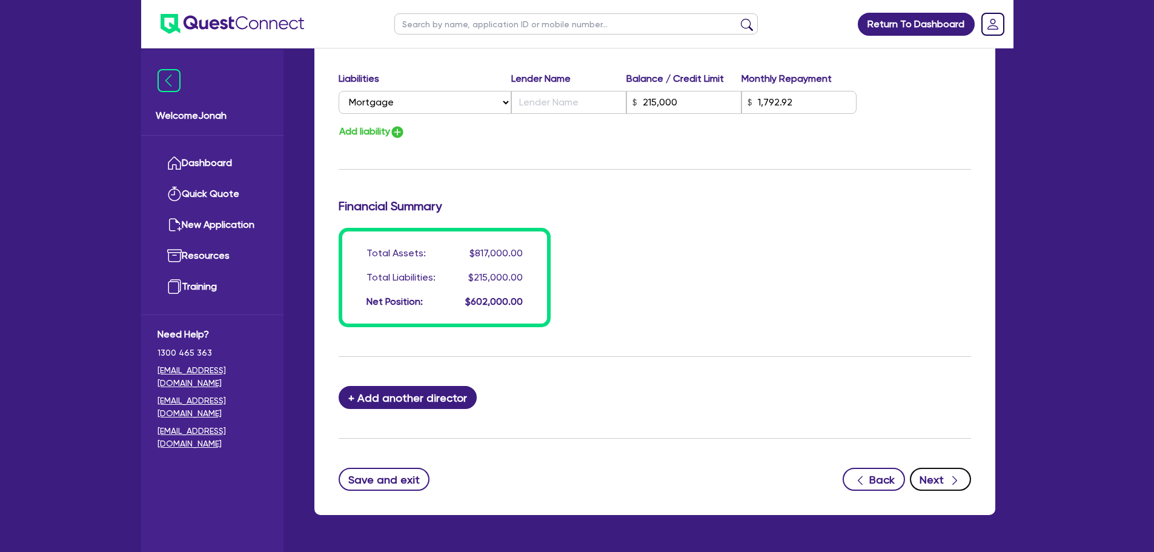
click at [949, 476] on icon "button" at bounding box center [955, 480] width 12 height 12
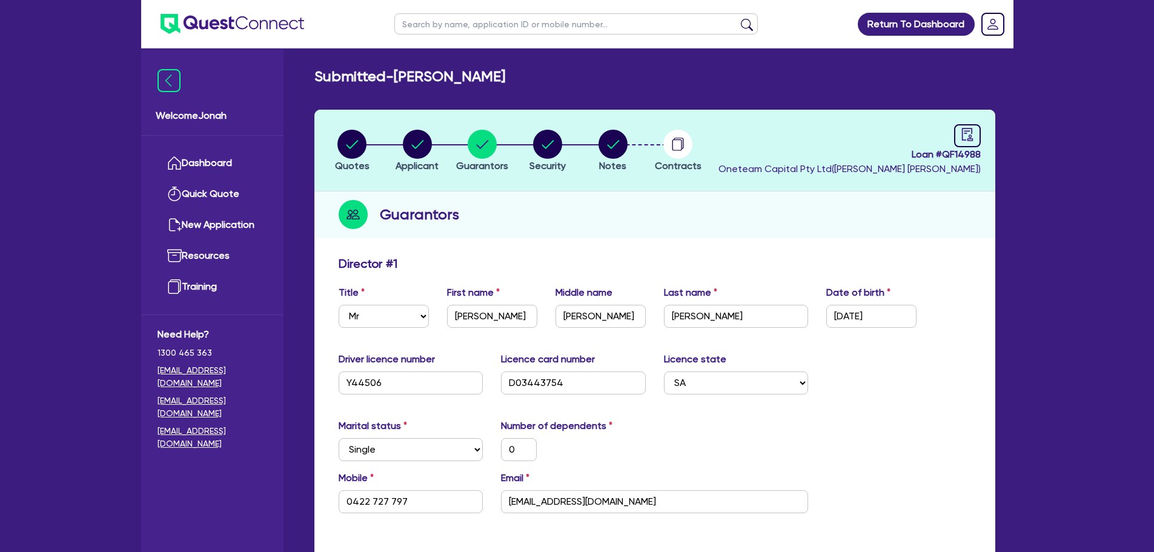
select select "CARS_AND_LIGHT_TRUCKS"
select select "PASSENGER_VEHICLES"
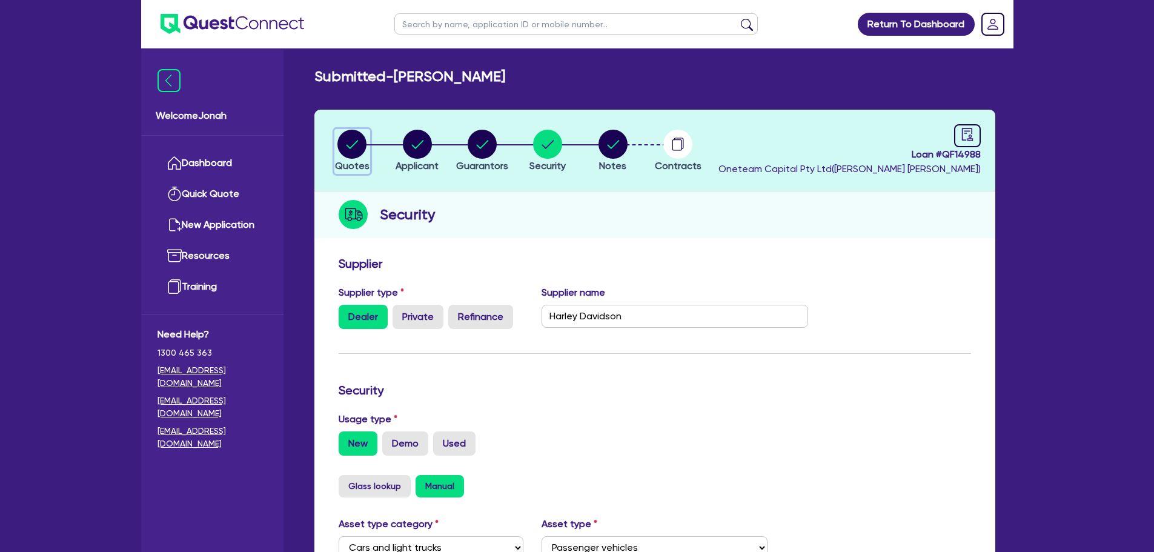
click at [353, 139] on circle "button" at bounding box center [351, 144] width 29 height 29
select select "CARS_AND_LIGHT_TRUCKS"
select select "PASSENGER_VEHICLES"
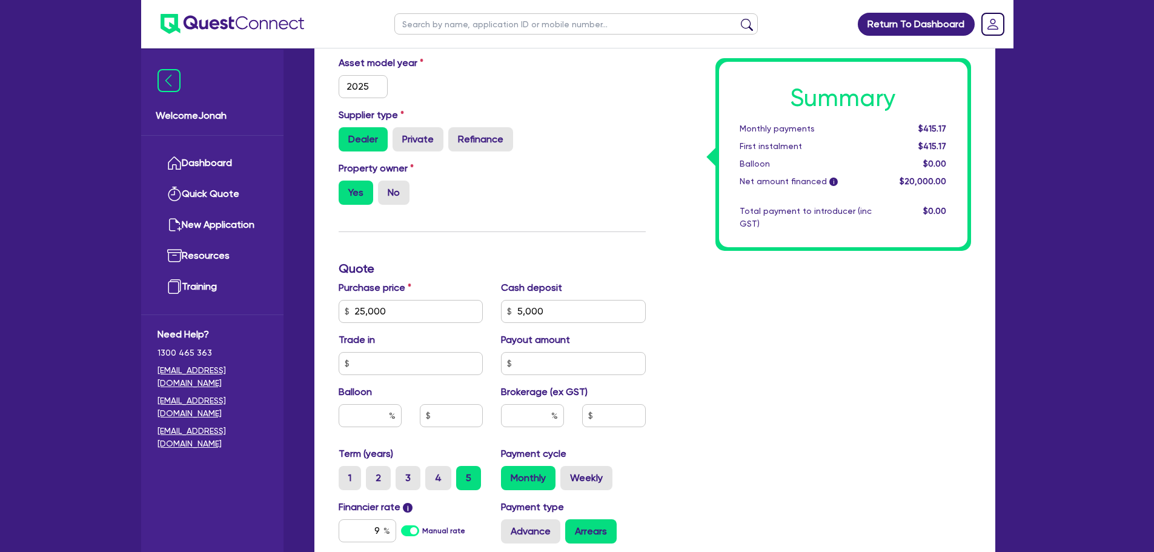
scroll to position [3, 0]
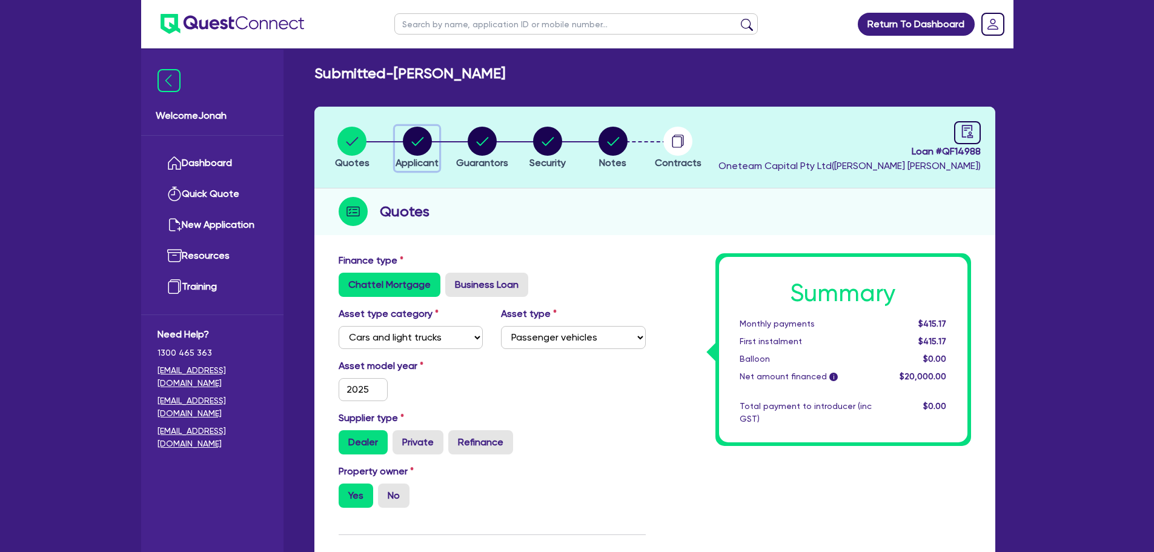
click at [426, 142] on circle "button" at bounding box center [417, 141] width 29 height 29
select select "SOLE_TRADER"
select select "HEALTH_BEAUTY"
select select "HAIR_BEAUTY_SALONS"
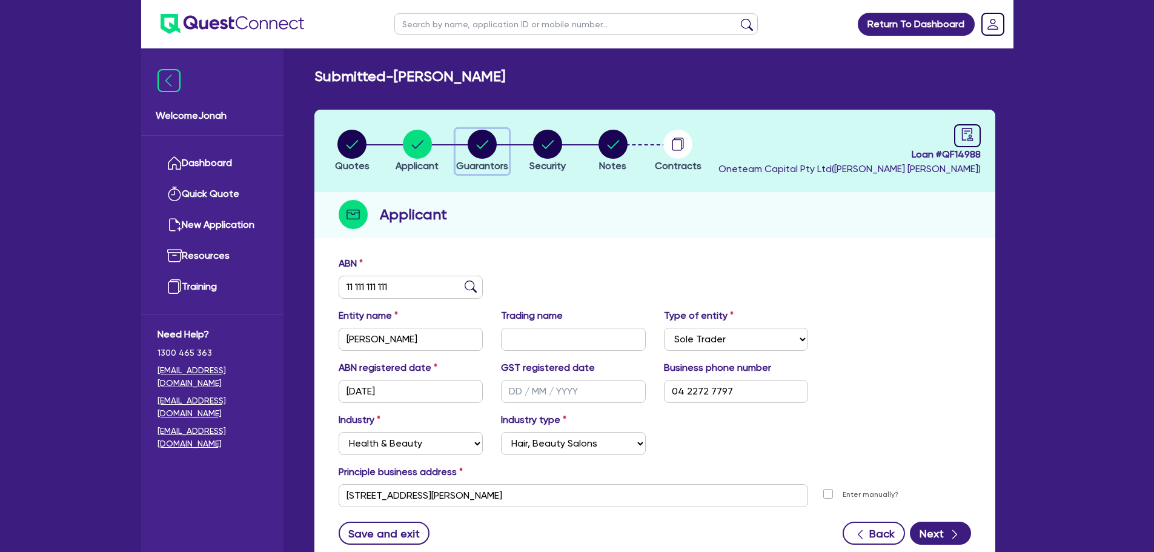
click at [474, 141] on circle "button" at bounding box center [482, 144] width 29 height 29
select select "MR"
select select "SA"
select select "SINGLE"
select select "PROPERTY"
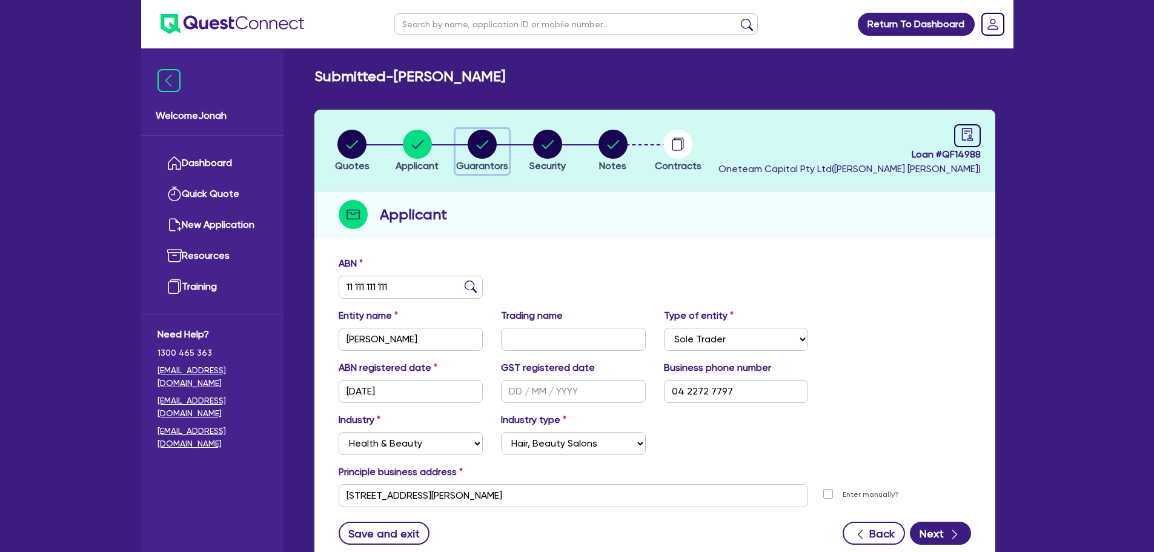
select select "HOUSEHOLD_PERSONAL"
select select "VEHICLE"
select select "CASH"
select select "MORTGAGE"
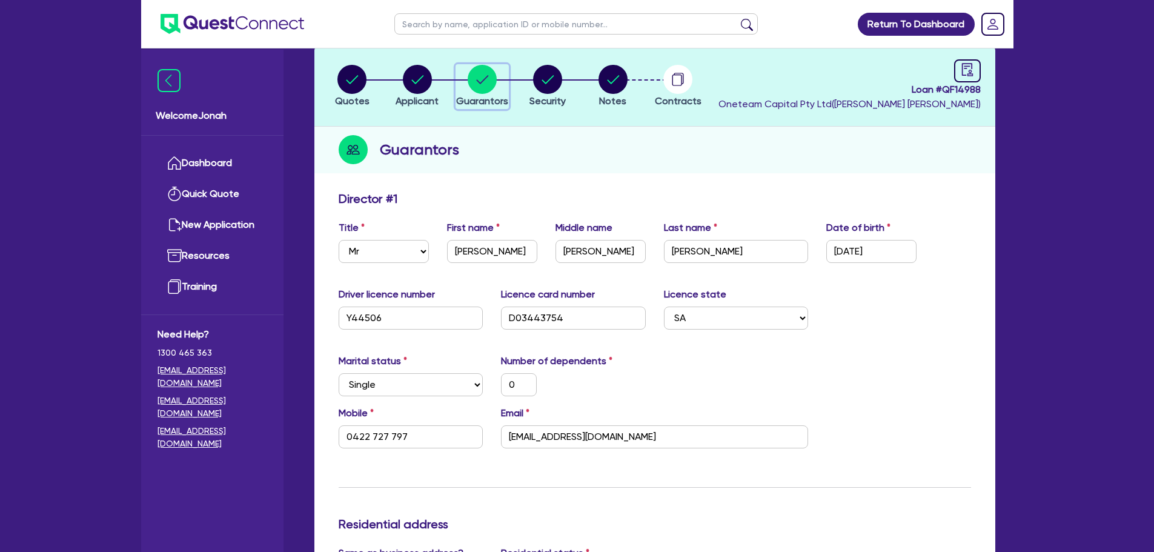
scroll to position [61, 0]
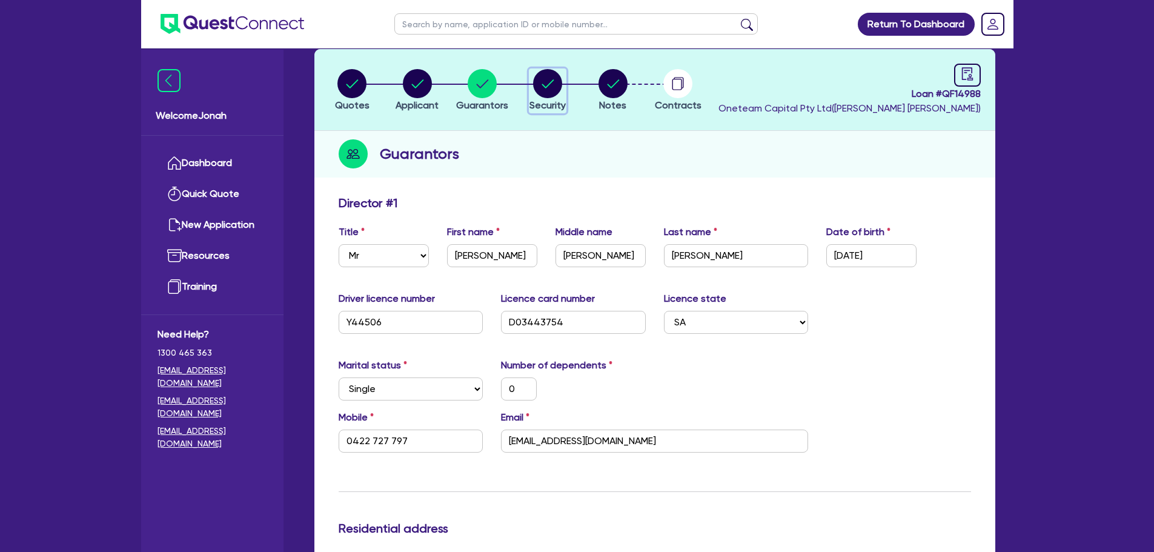
click at [549, 85] on circle "button" at bounding box center [547, 83] width 29 height 29
select select "CARS_AND_LIGHT_TRUCKS"
select select "PASSENGER_VEHICLES"
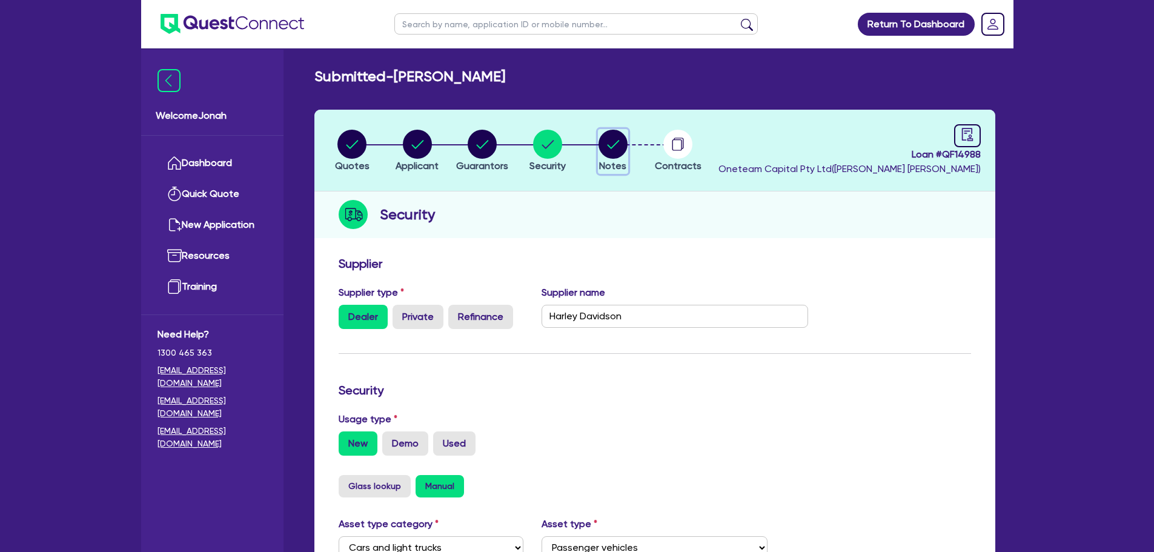
drag, startPoint x: 617, startPoint y: 144, endPoint x: 663, endPoint y: 174, distance: 54.8
click at [617, 145] on circle "button" at bounding box center [612, 144] width 29 height 29
select select "Other"
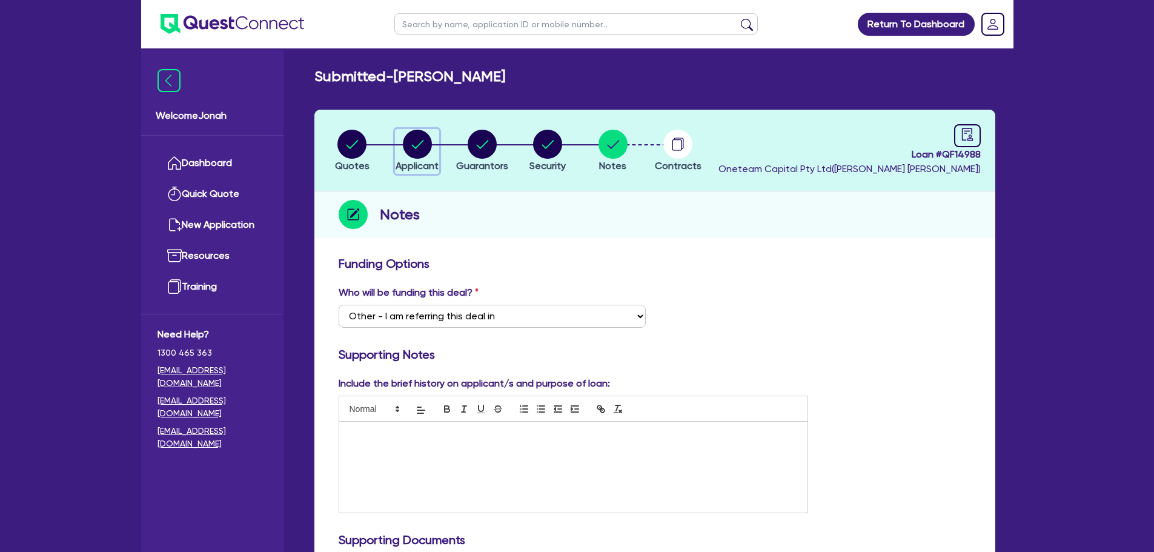
drag, startPoint x: 421, startPoint y: 150, endPoint x: 417, endPoint y: 161, distance: 10.9
click at [420, 159] on button "Applicant" at bounding box center [417, 151] width 44 height 45
select select "SOLE_TRADER"
select select "HEALTH_BEAUTY"
select select "HAIR_BEAUTY_SALONS"
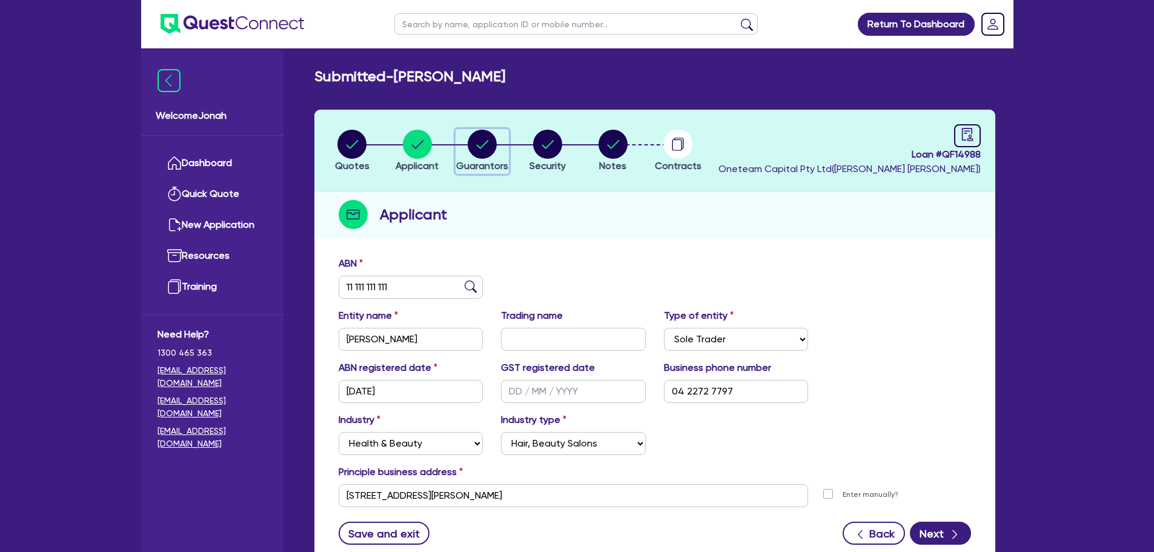
click at [481, 148] on icon "button" at bounding box center [483, 144] width 12 height 8
select select "MR"
select select "SA"
select select "SINGLE"
select select "PROPERTY"
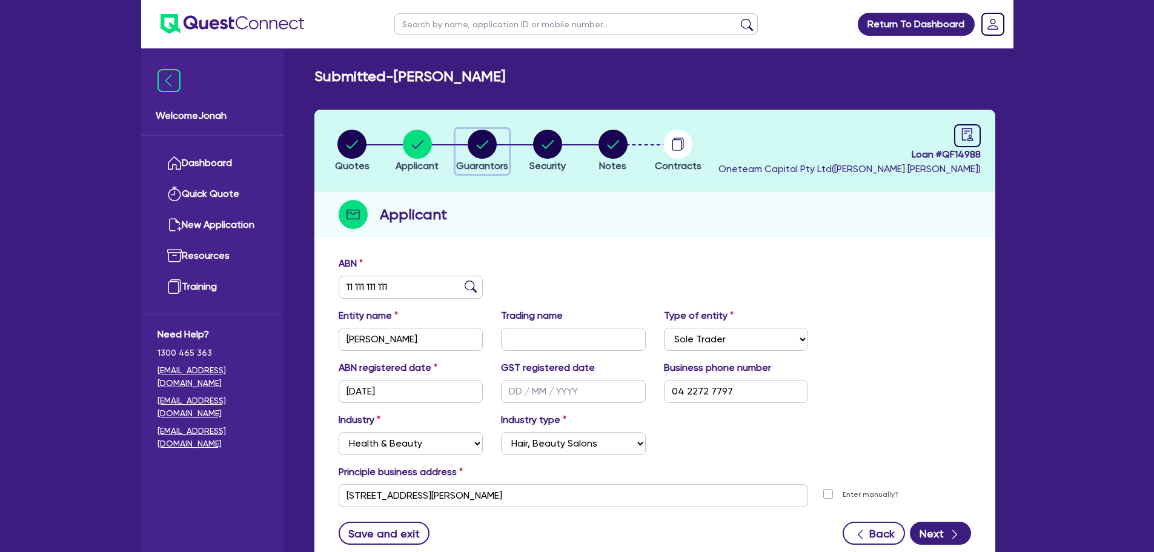
select select "HOUSEHOLD_PERSONAL"
select select "VEHICLE"
select select "CASH"
select select "MORTGAGE"
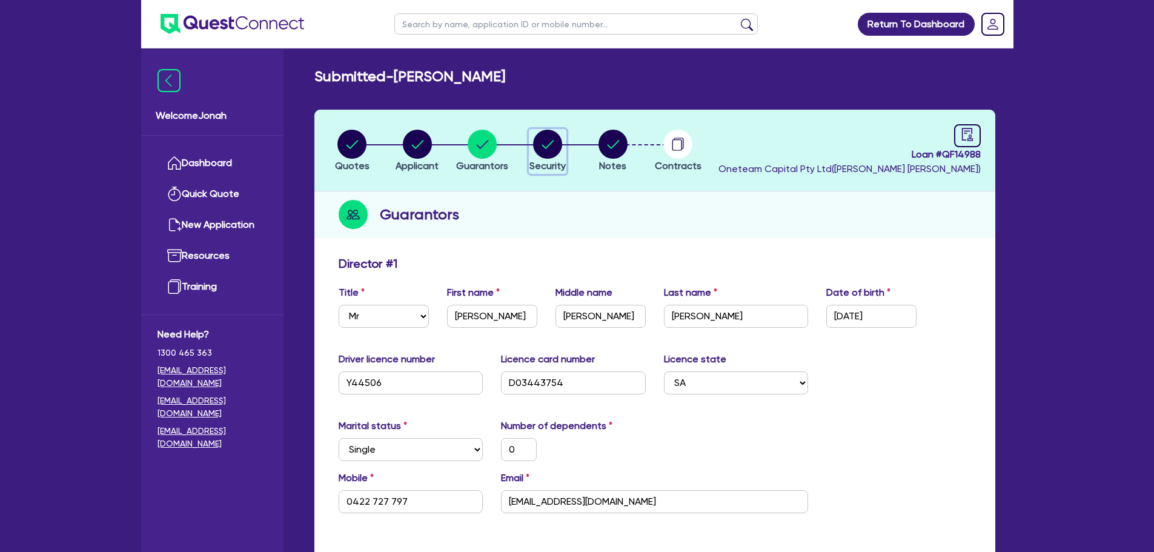
click at [559, 149] on circle "button" at bounding box center [547, 144] width 29 height 29
select select "CARS_AND_LIGHT_TRUCKS"
select select "PASSENGER_VEHICLES"
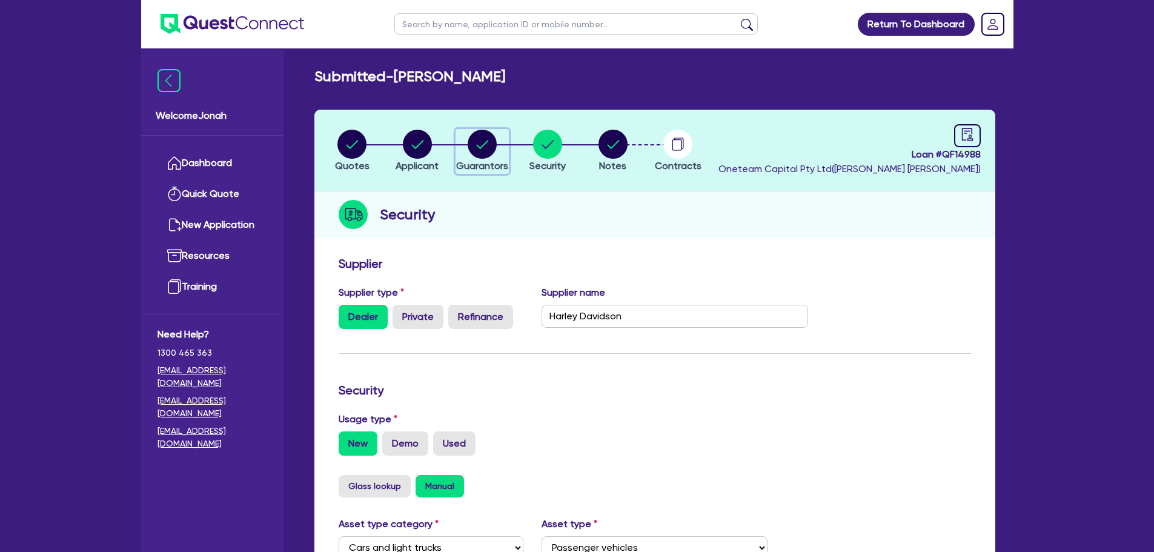
click at [493, 152] on circle "button" at bounding box center [482, 144] width 29 height 29
select select "MR"
select select "SA"
select select "SINGLE"
select select "PROPERTY"
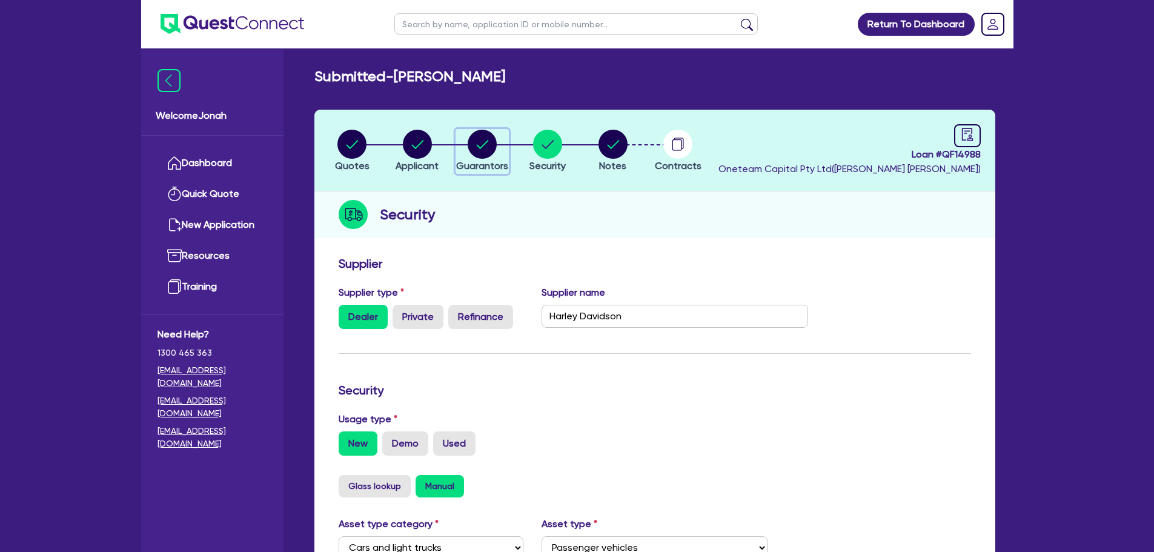
select select "HOUSEHOLD_PERSONAL"
select select "VEHICLE"
select select "CASH"
select select "MORTGAGE"
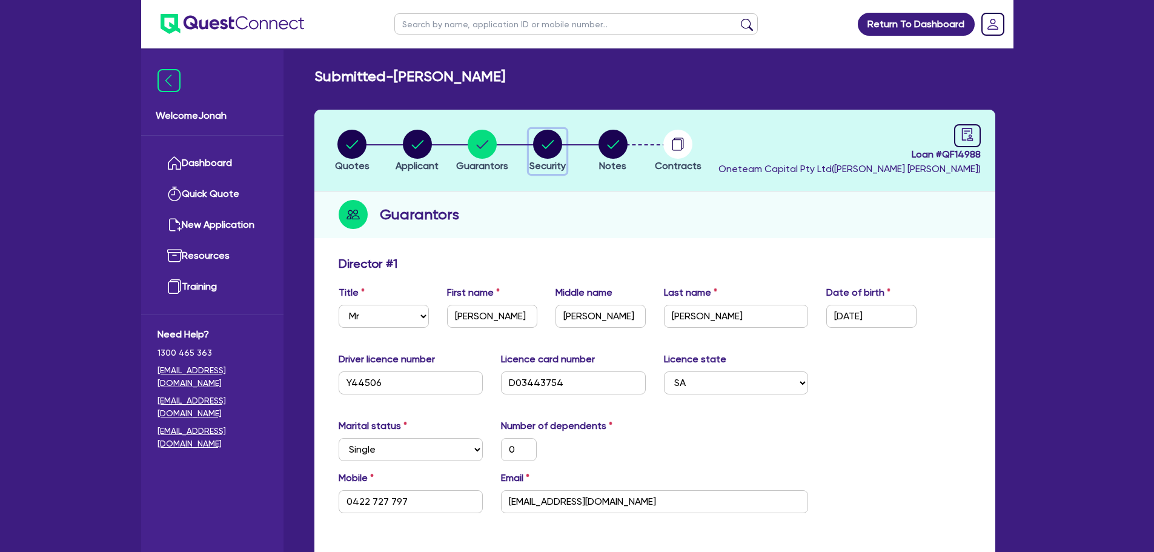
click at [565, 150] on div "button" at bounding box center [547, 144] width 36 height 29
select select "CARS_AND_LIGHT_TRUCKS"
select select "PASSENGER_VEHICLES"
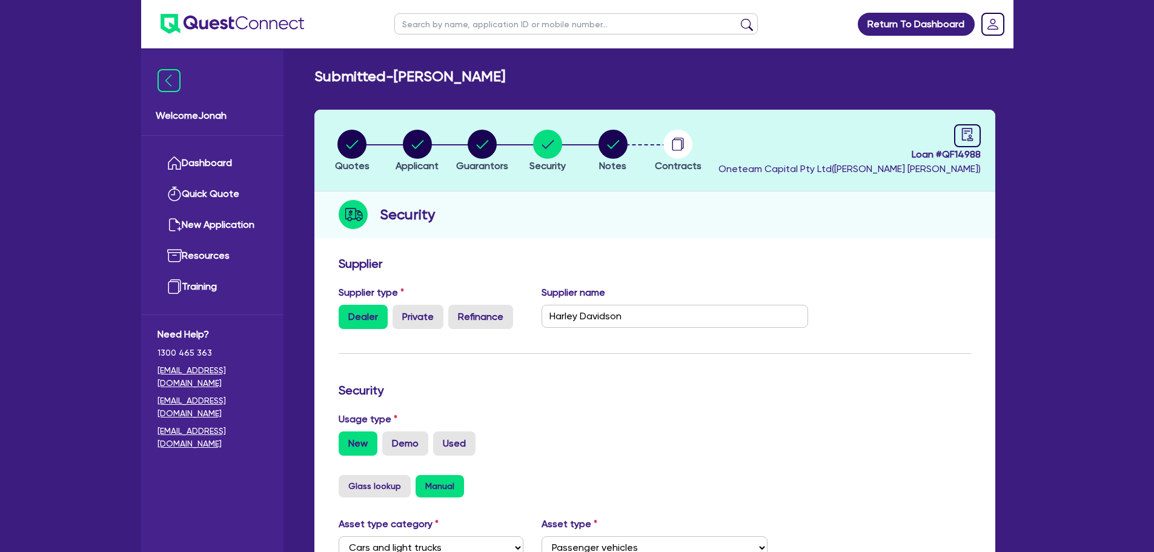
click at [728, 227] on div "Security" at bounding box center [654, 214] width 681 height 47
